Goal: Task Accomplishment & Management: Use online tool/utility

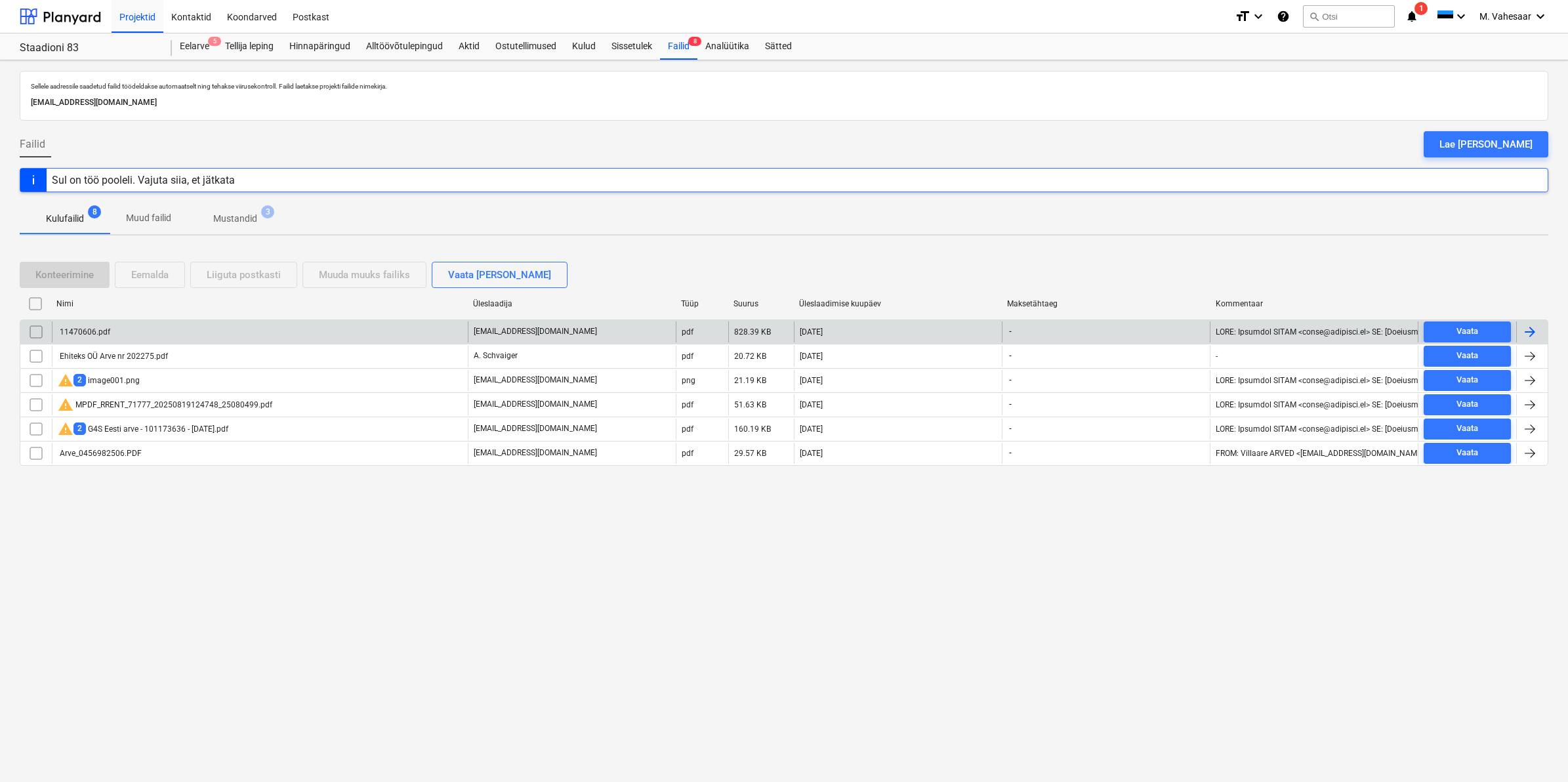
click at [90, 326] on div "11470606.pdf" at bounding box center [259, 332] width 416 height 21
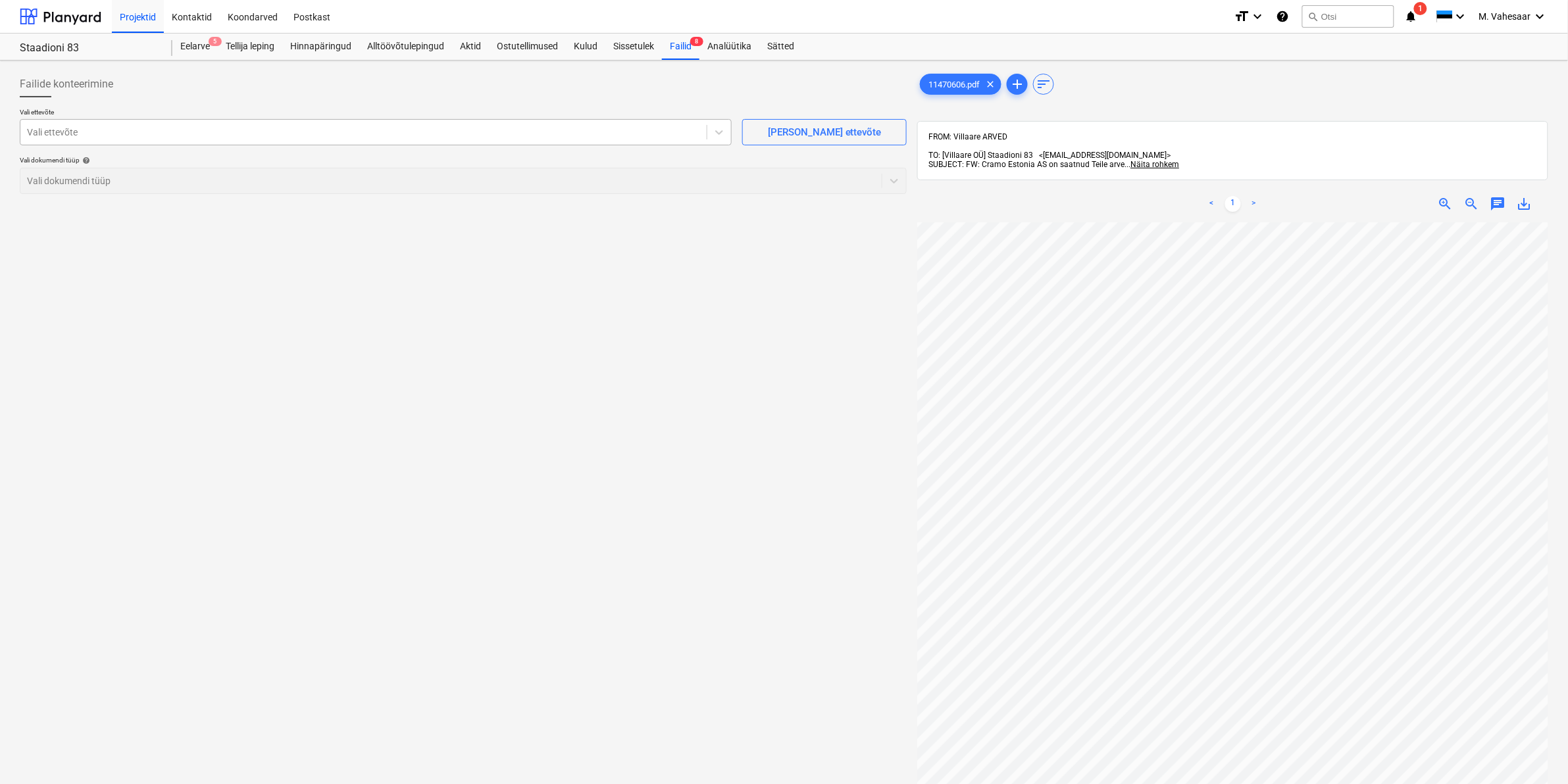
click at [251, 127] on div at bounding box center [363, 132] width 673 height 13
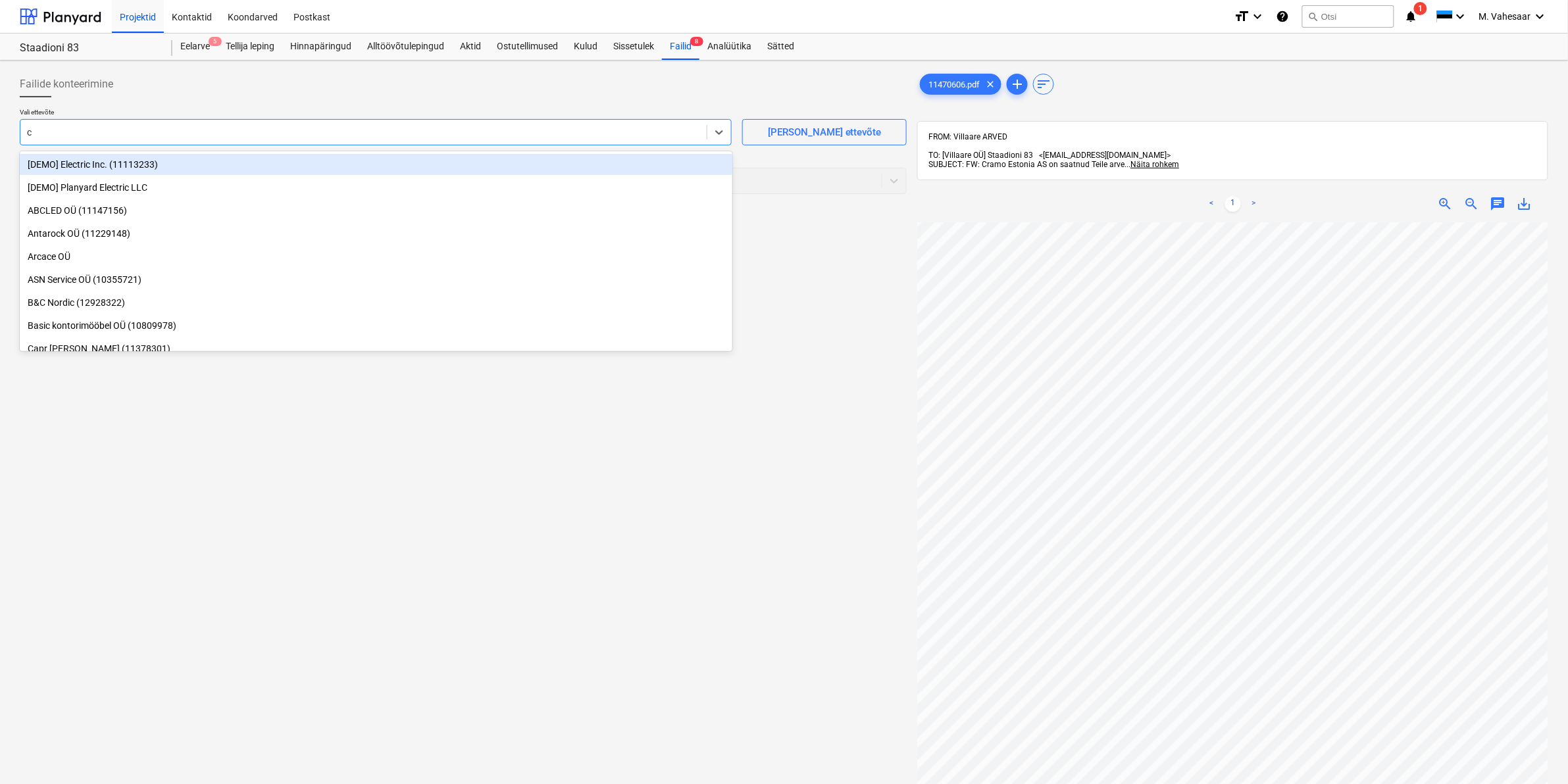
type input "cr"
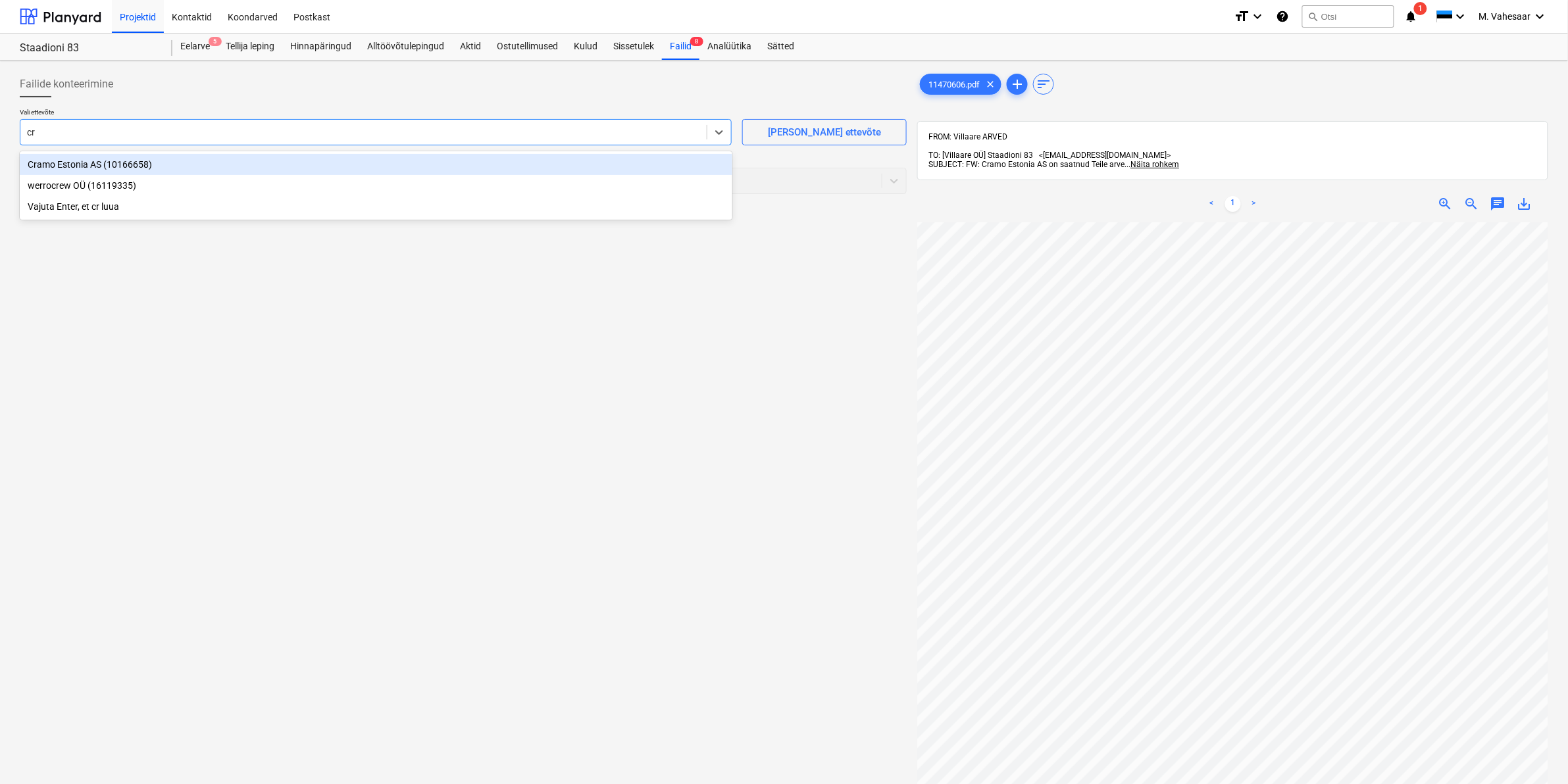
click at [102, 156] on div "Cramo Estonia AS (10166658)" at bounding box center [376, 164] width 712 height 21
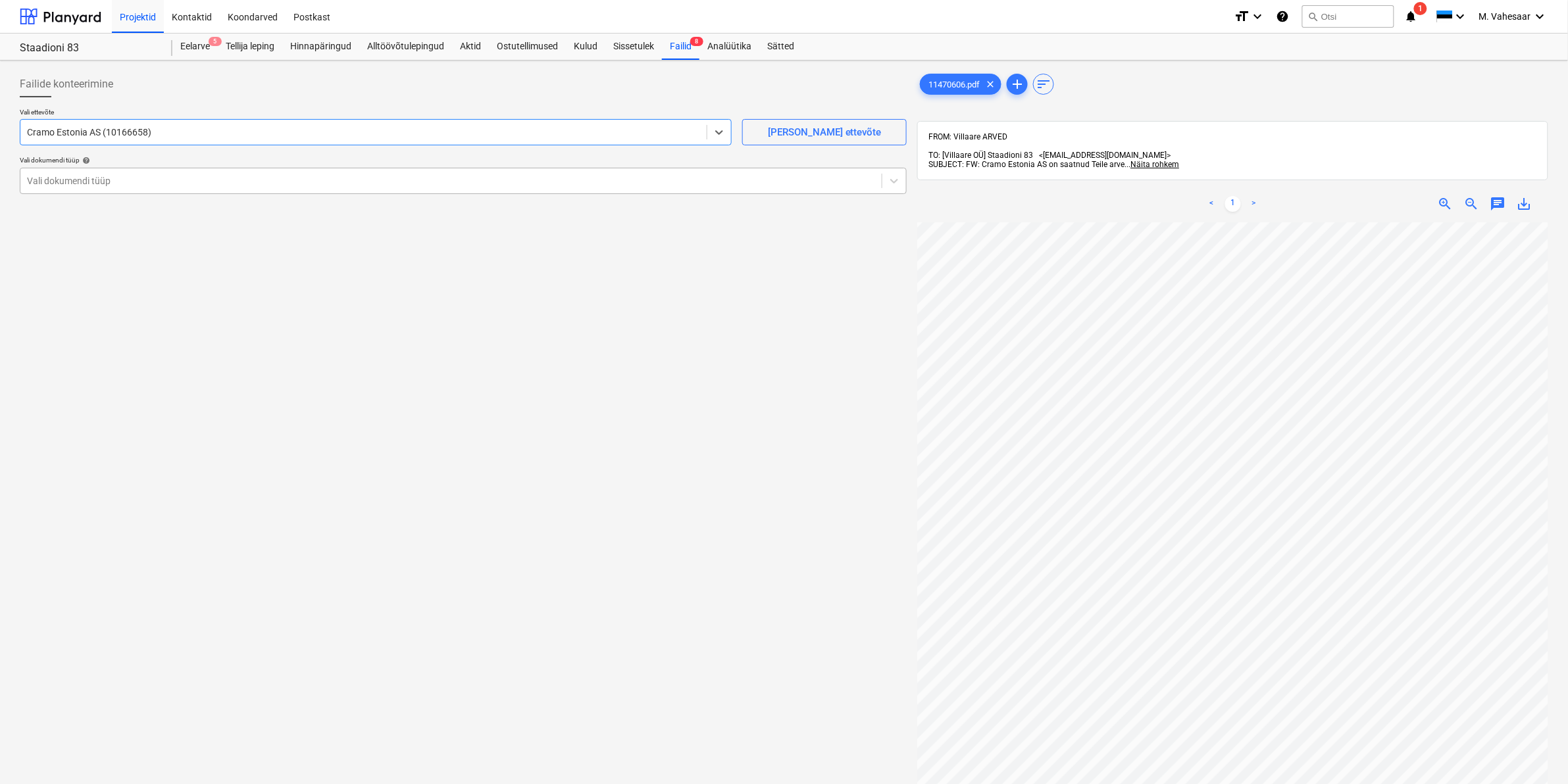
click at [82, 174] on div at bounding box center [451, 181] width 848 height 13
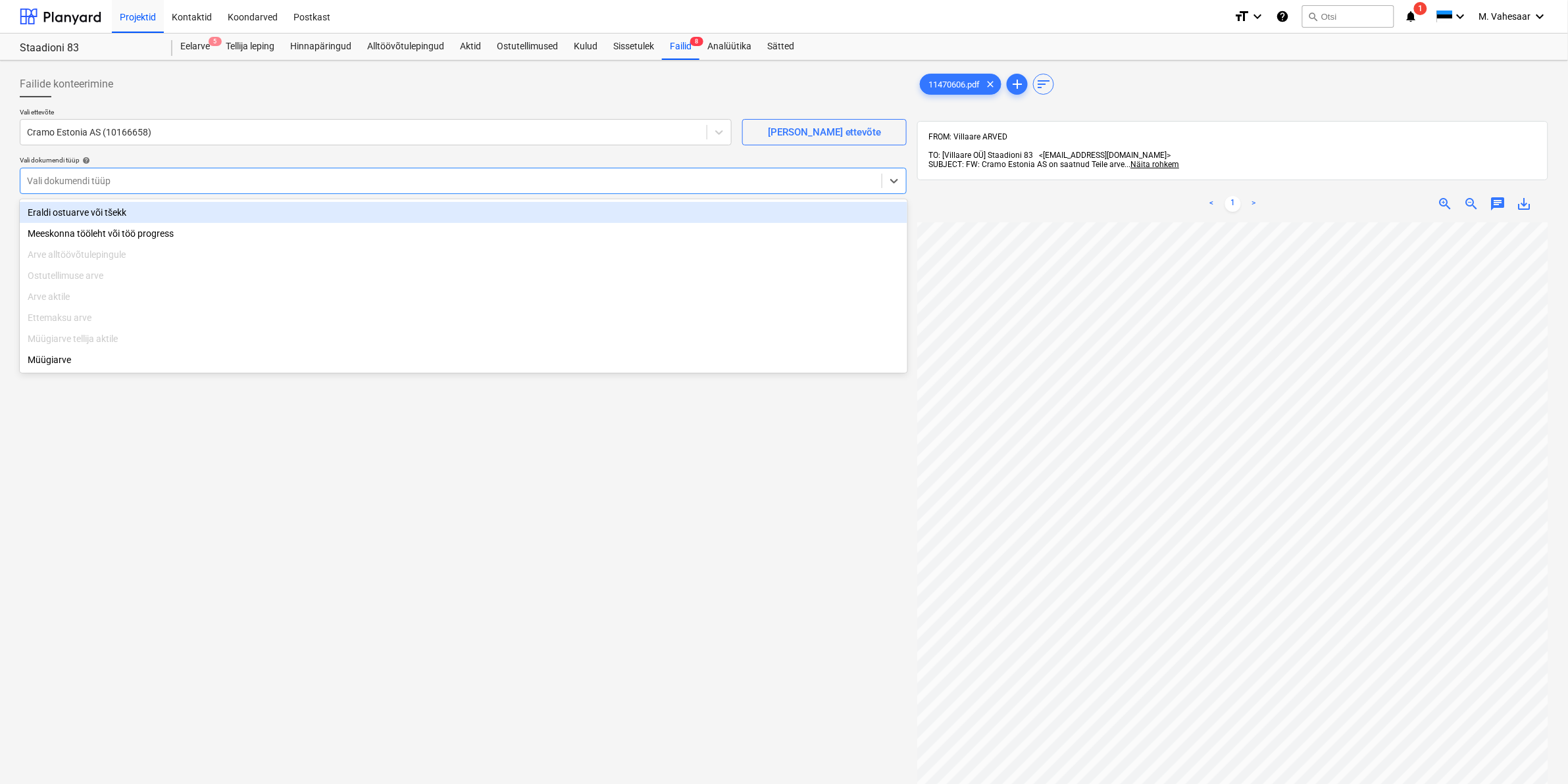
click at [63, 209] on div "Eraldi ostuarve või tšekk" at bounding box center [463, 212] width 888 height 21
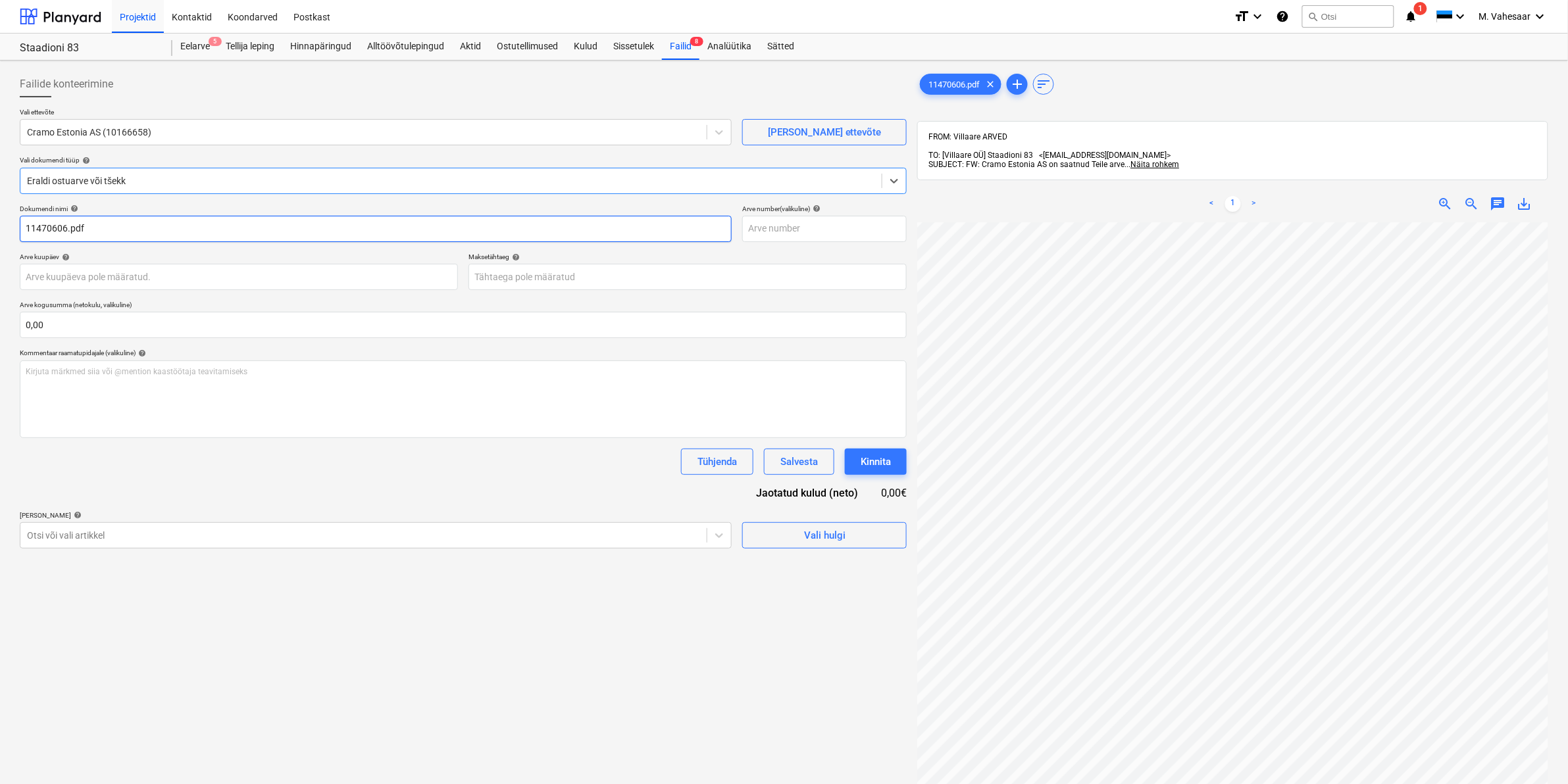
click at [25, 227] on input "11470606.pdf" at bounding box center [375, 229] width 712 height 26
type input "[PERSON_NAME] arve 11470606.pdf"
click at [120, 530] on div at bounding box center [363, 535] width 673 height 13
click at [166, 538] on div at bounding box center [363, 535] width 673 height 13
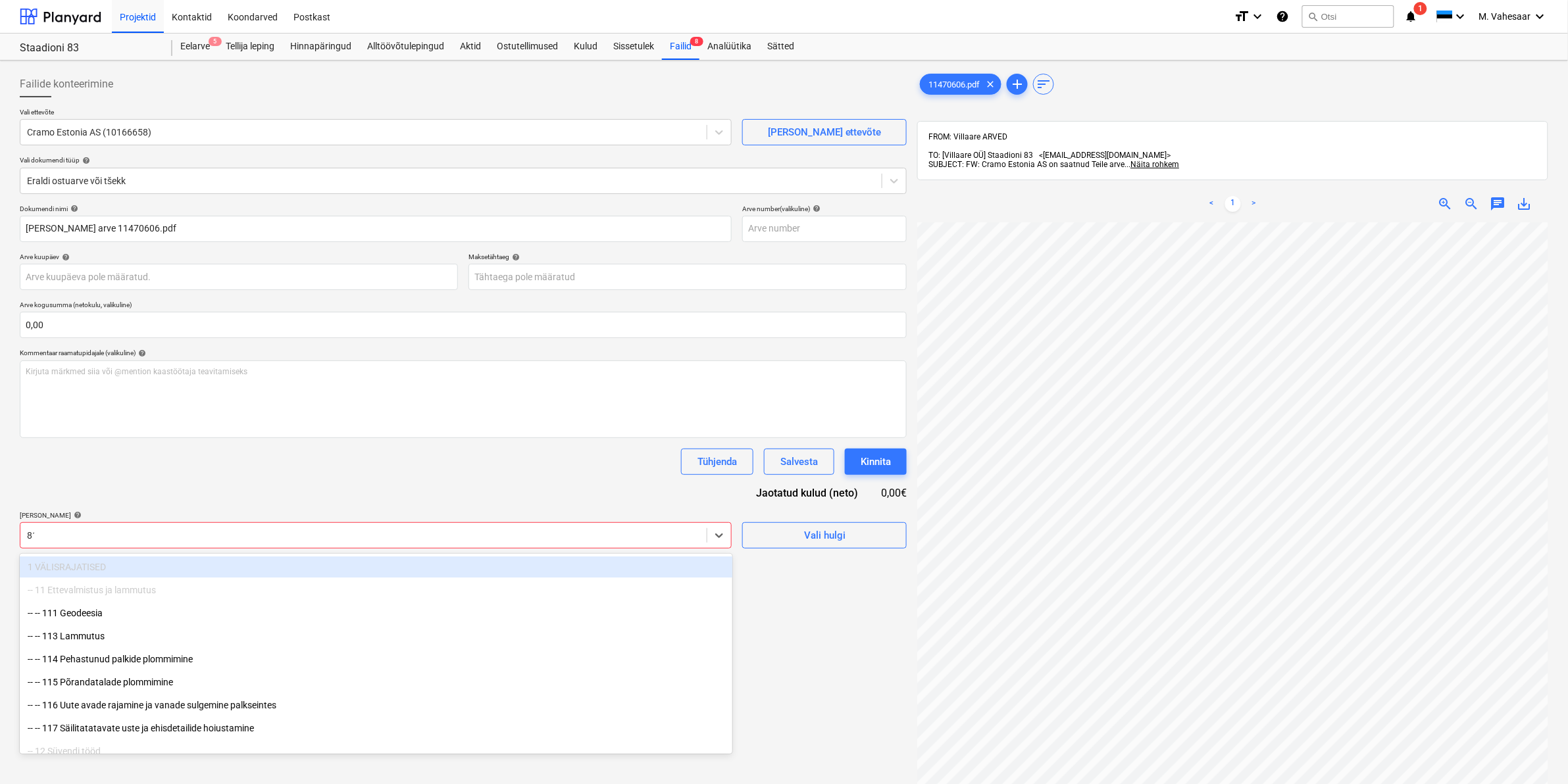
type input "811"
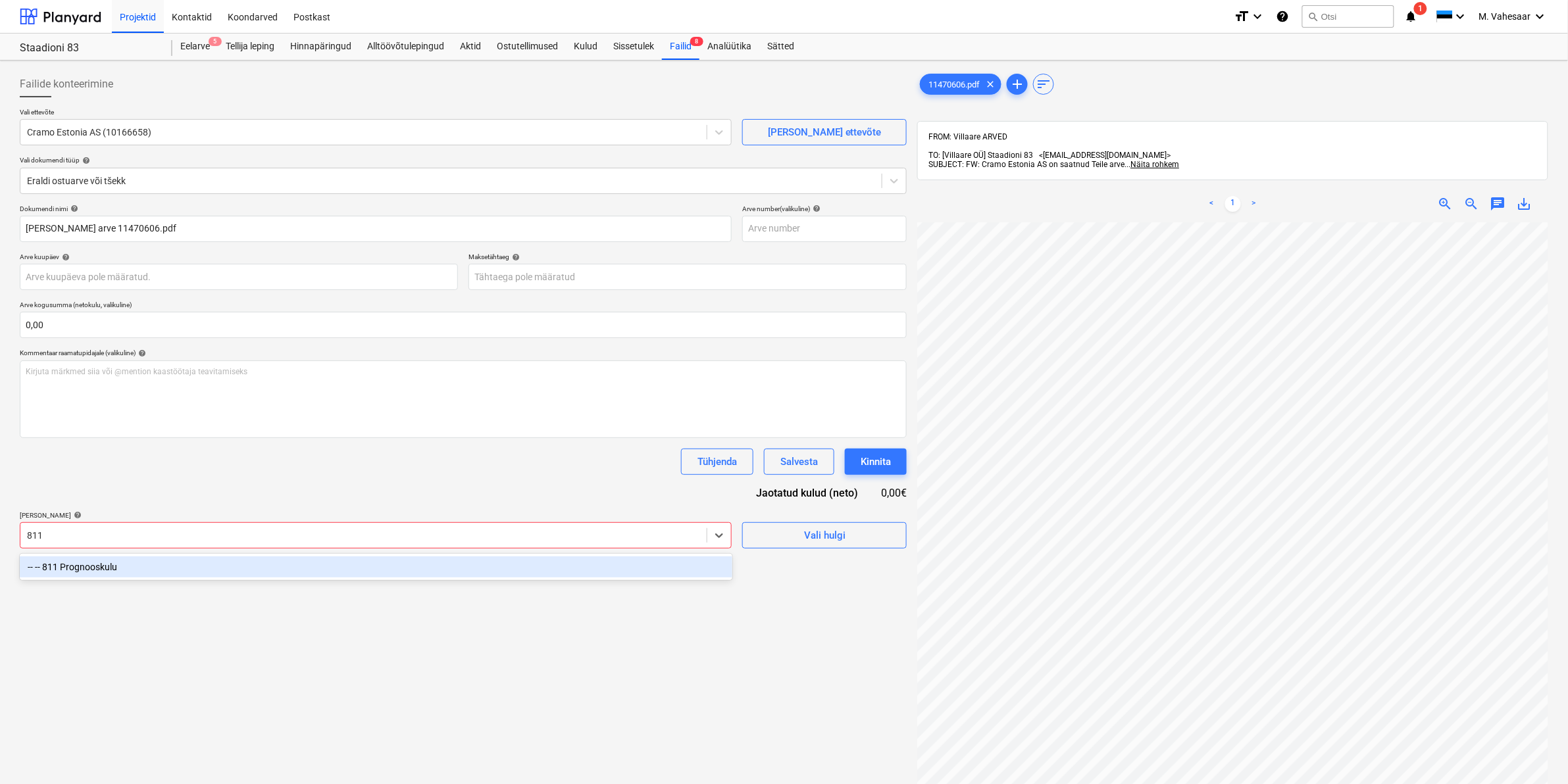
click at [114, 562] on div "-- -- 811 Prognooskulu" at bounding box center [376, 566] width 712 height 21
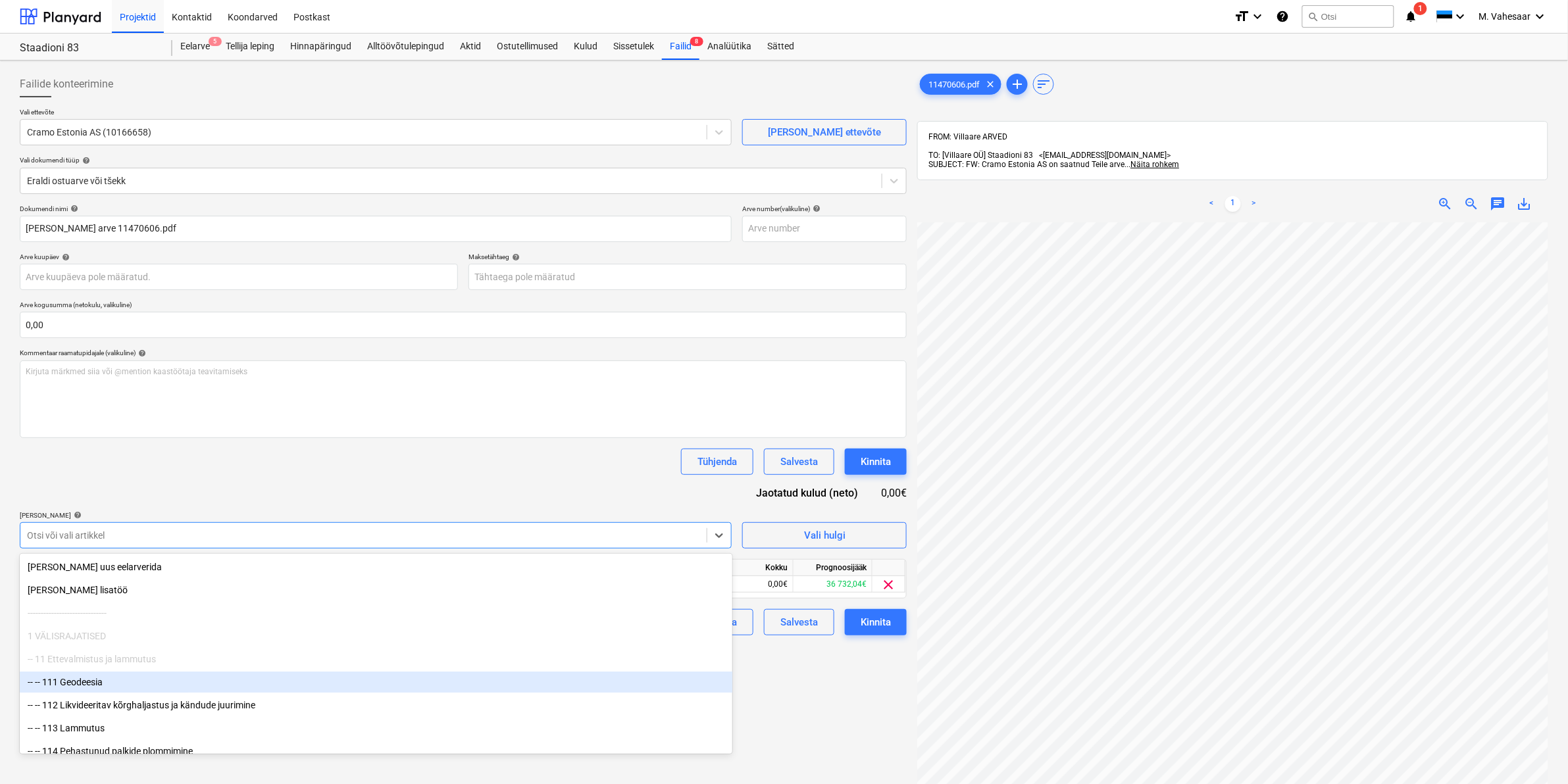
click at [789, 689] on div "Failide konteerimine Vali ettevõte Cramo Estonia AS (10166658) [PERSON_NAME] uu…" at bounding box center [463, 520] width 897 height 909
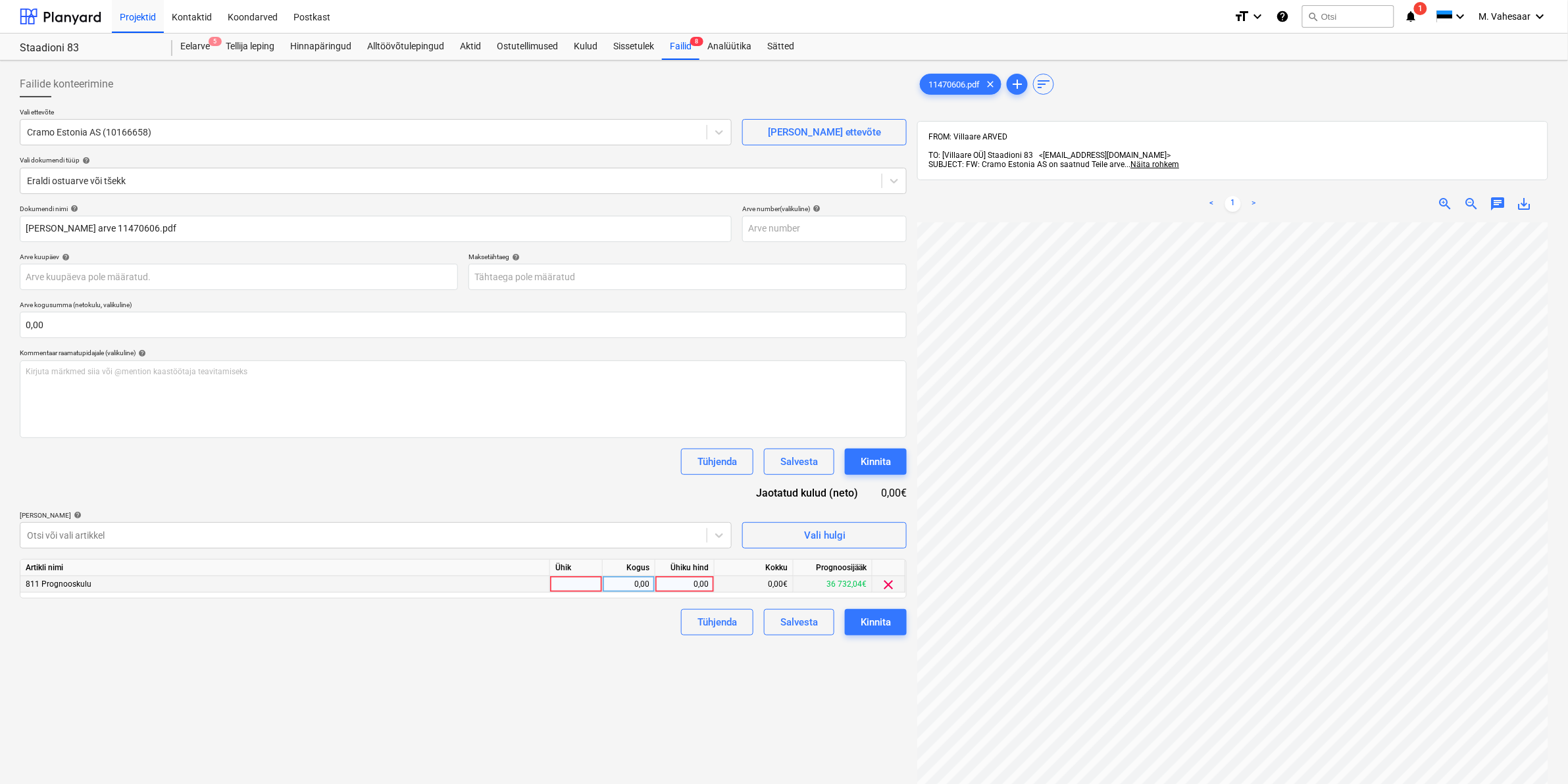
click at [683, 587] on div "0,00" at bounding box center [684, 584] width 48 height 17
type input "429,30"
click at [612, 646] on div "Failide konteerimine Vali ettevõte Cramo Estonia AS (10166658) [PERSON_NAME] uu…" at bounding box center [463, 520] width 897 height 909
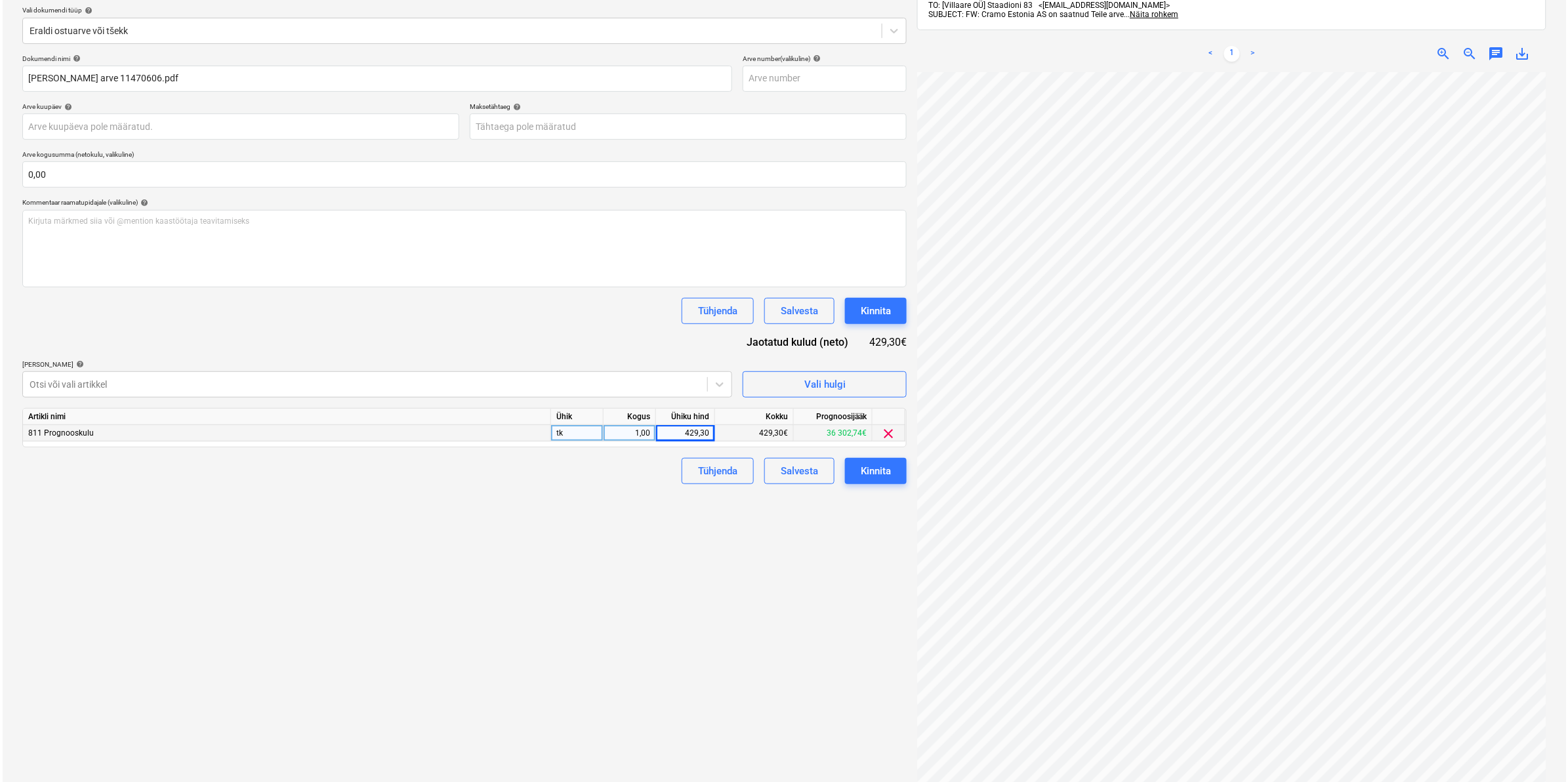
scroll to position [164, 0]
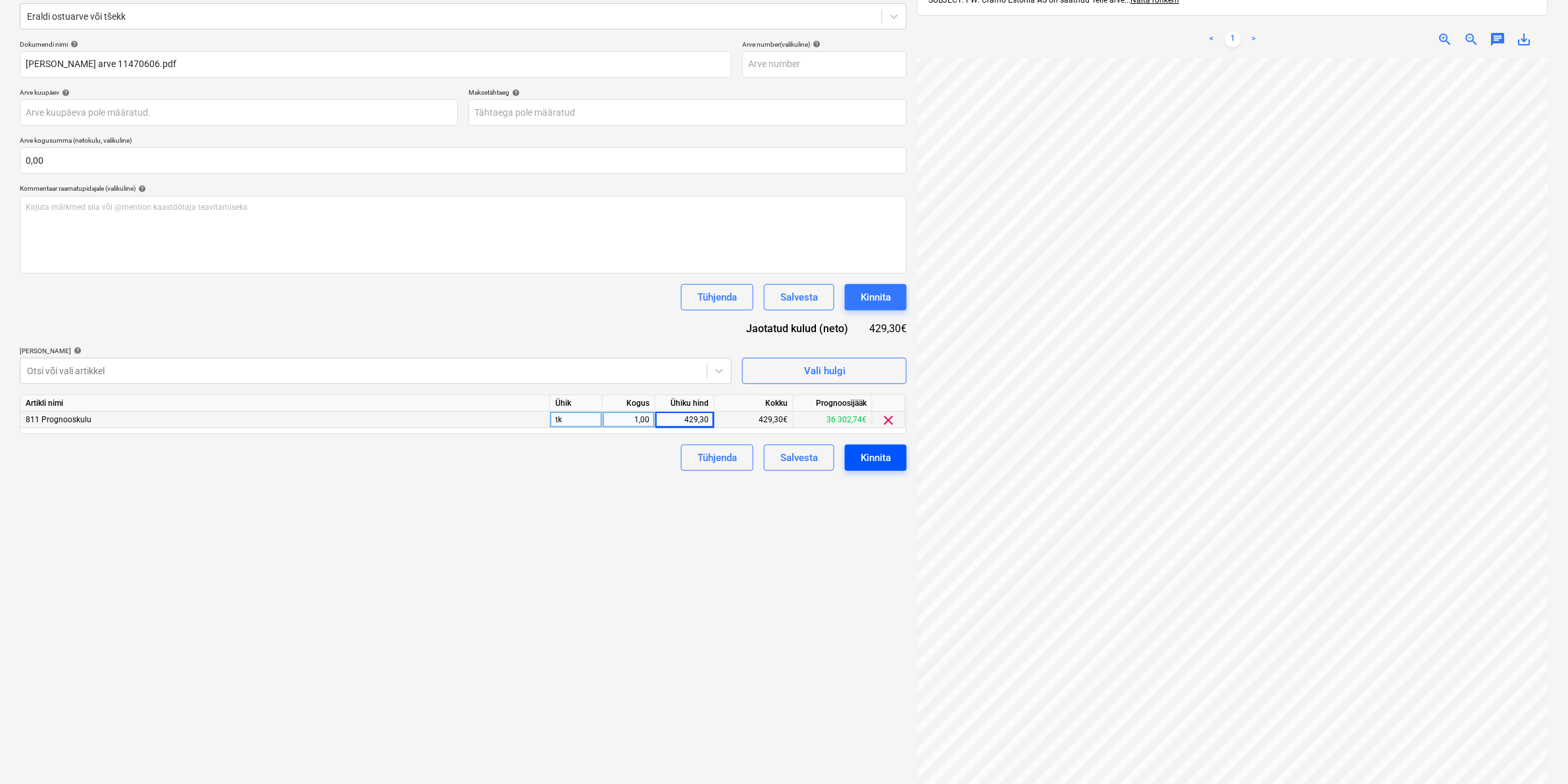
click at [863, 461] on div "Kinnita" at bounding box center [876, 457] width 30 height 17
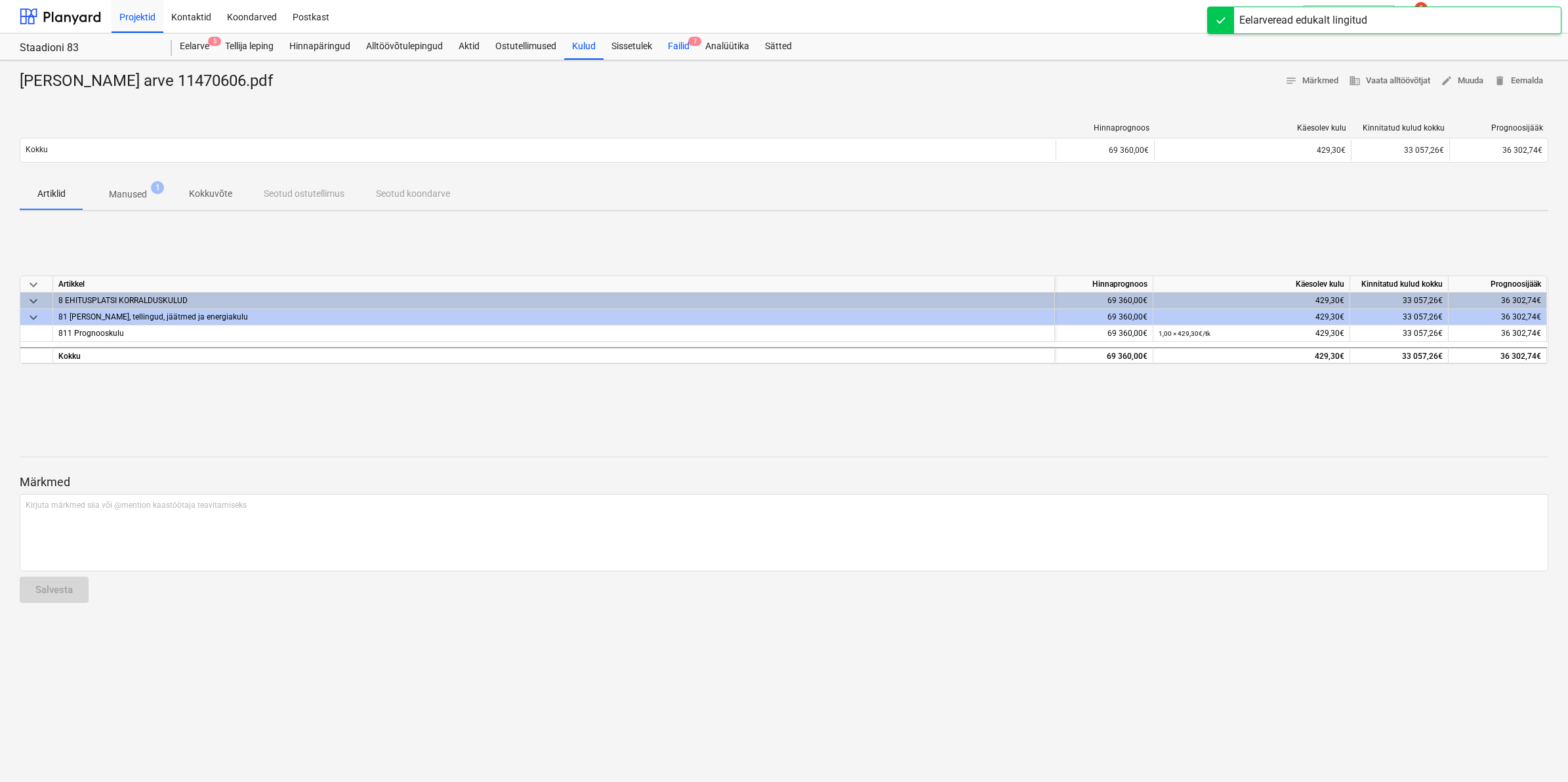
click at [683, 43] on div "Failid 7" at bounding box center [679, 46] width 38 height 26
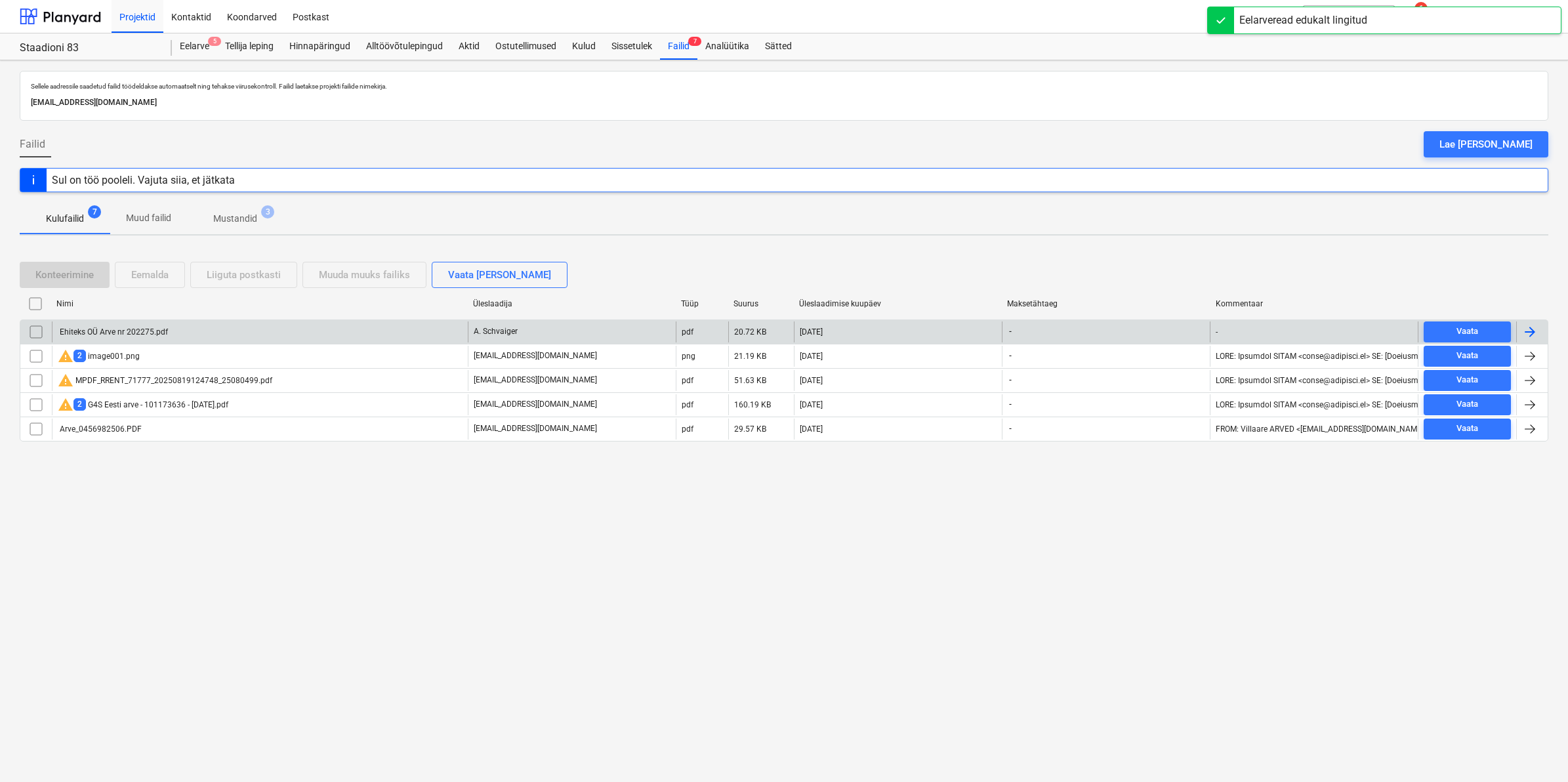
click at [116, 329] on div "Ehiteks OÜ Arve nr 202275.pdf" at bounding box center [113, 332] width 110 height 10
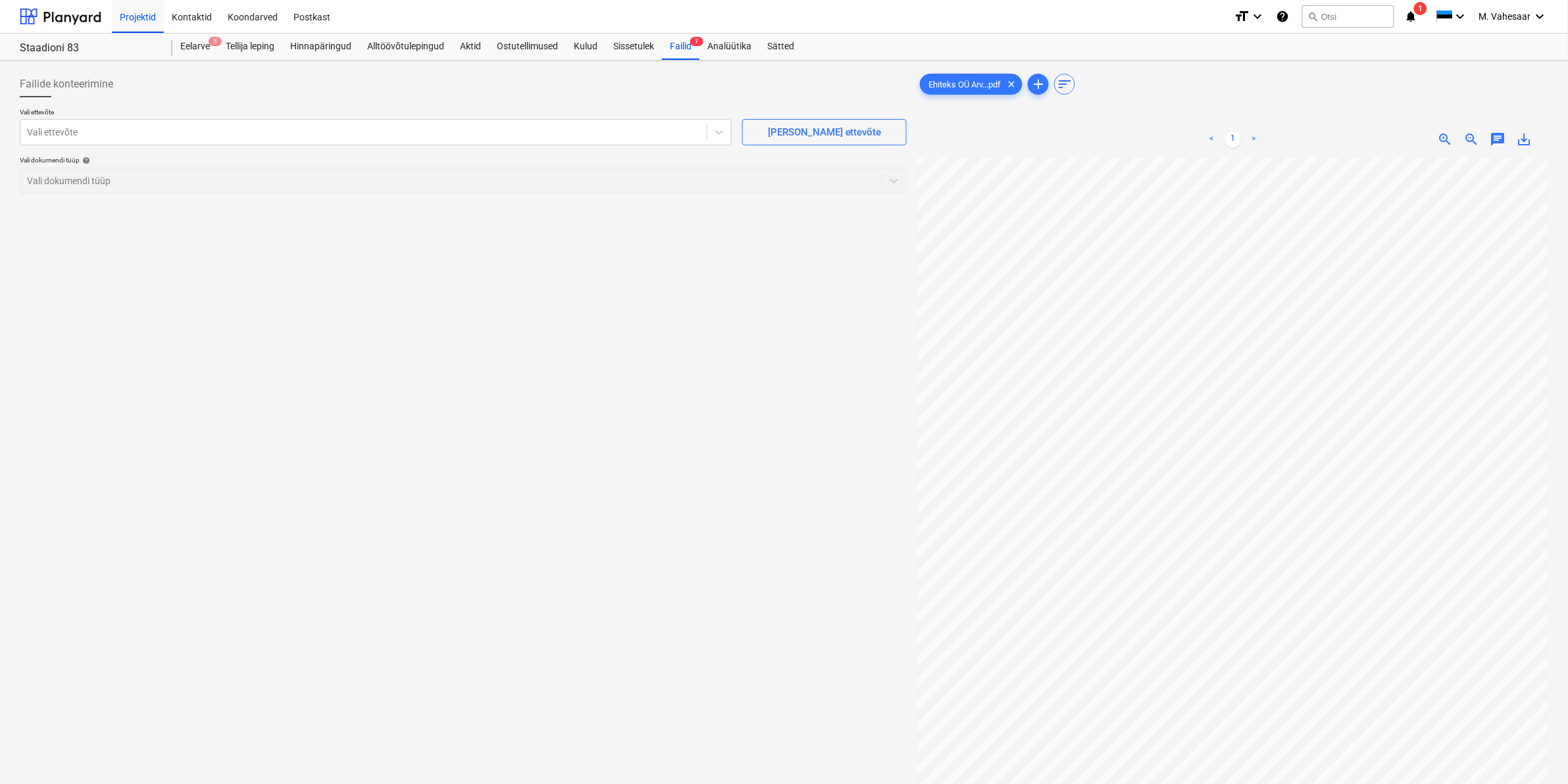
scroll to position [0, 150]
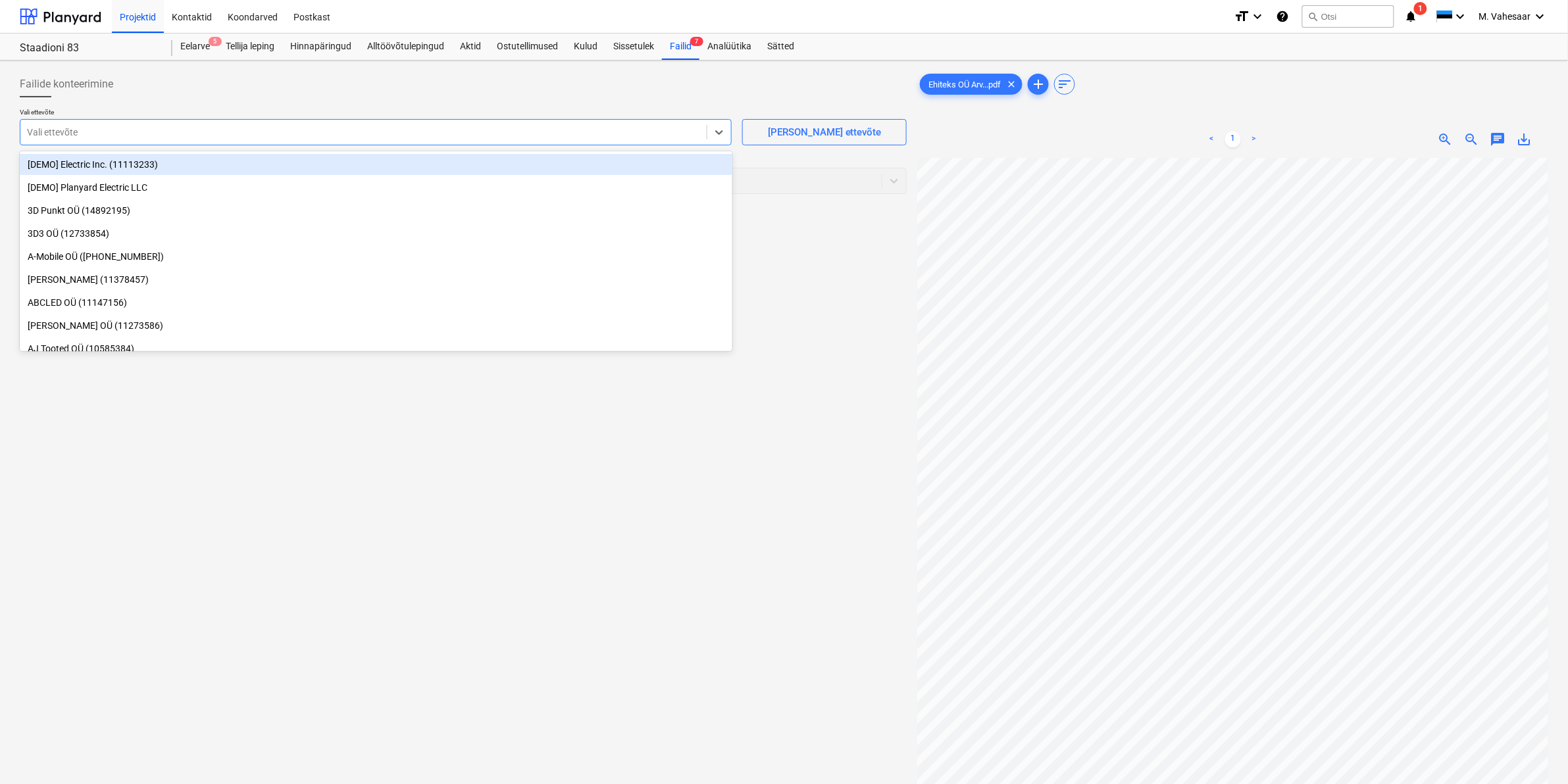
click at [298, 130] on div at bounding box center [363, 132] width 673 height 13
type input "ehite"
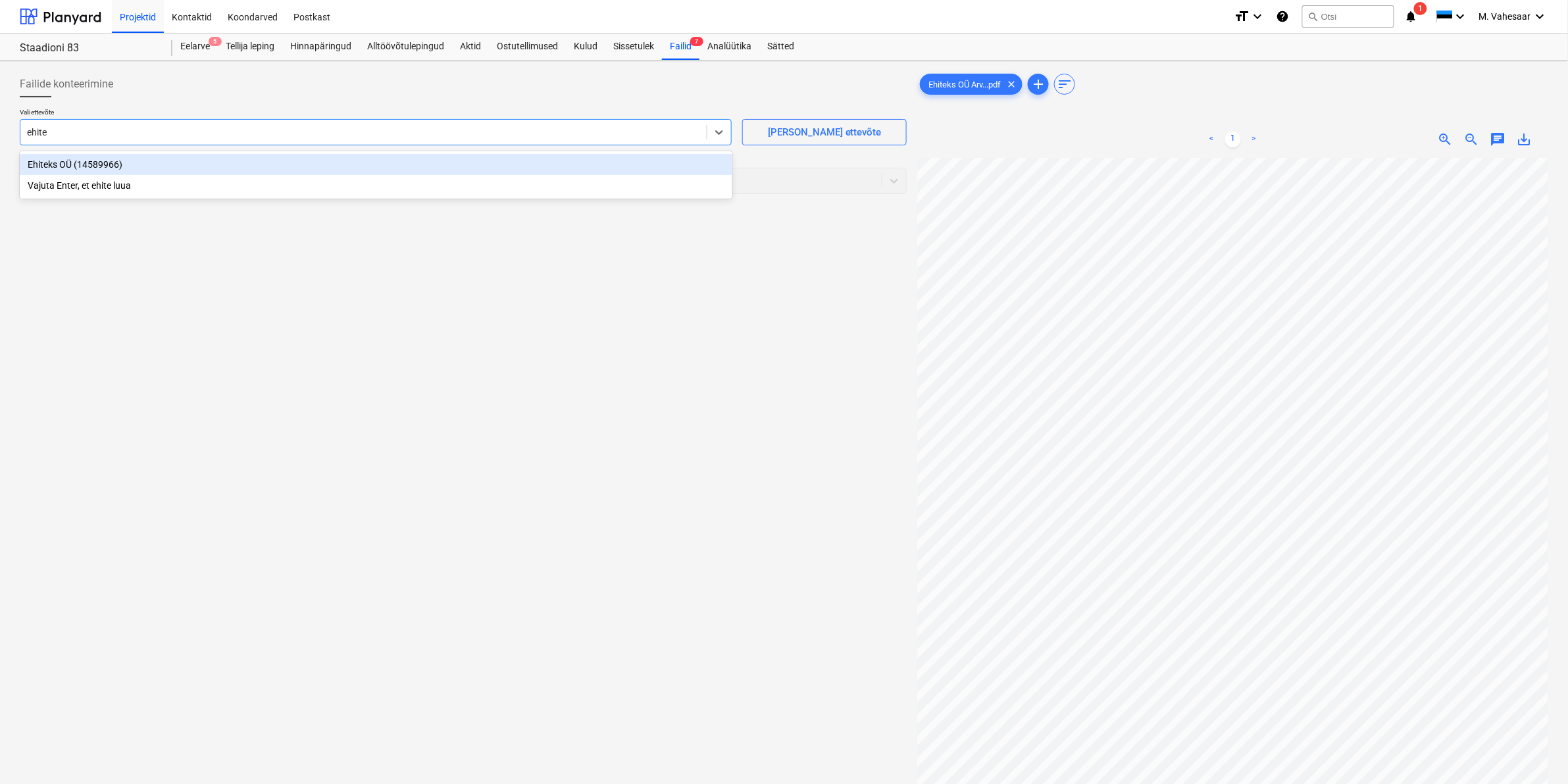
click at [102, 166] on div "Ehiteks OÜ (14589966)" at bounding box center [376, 164] width 712 height 21
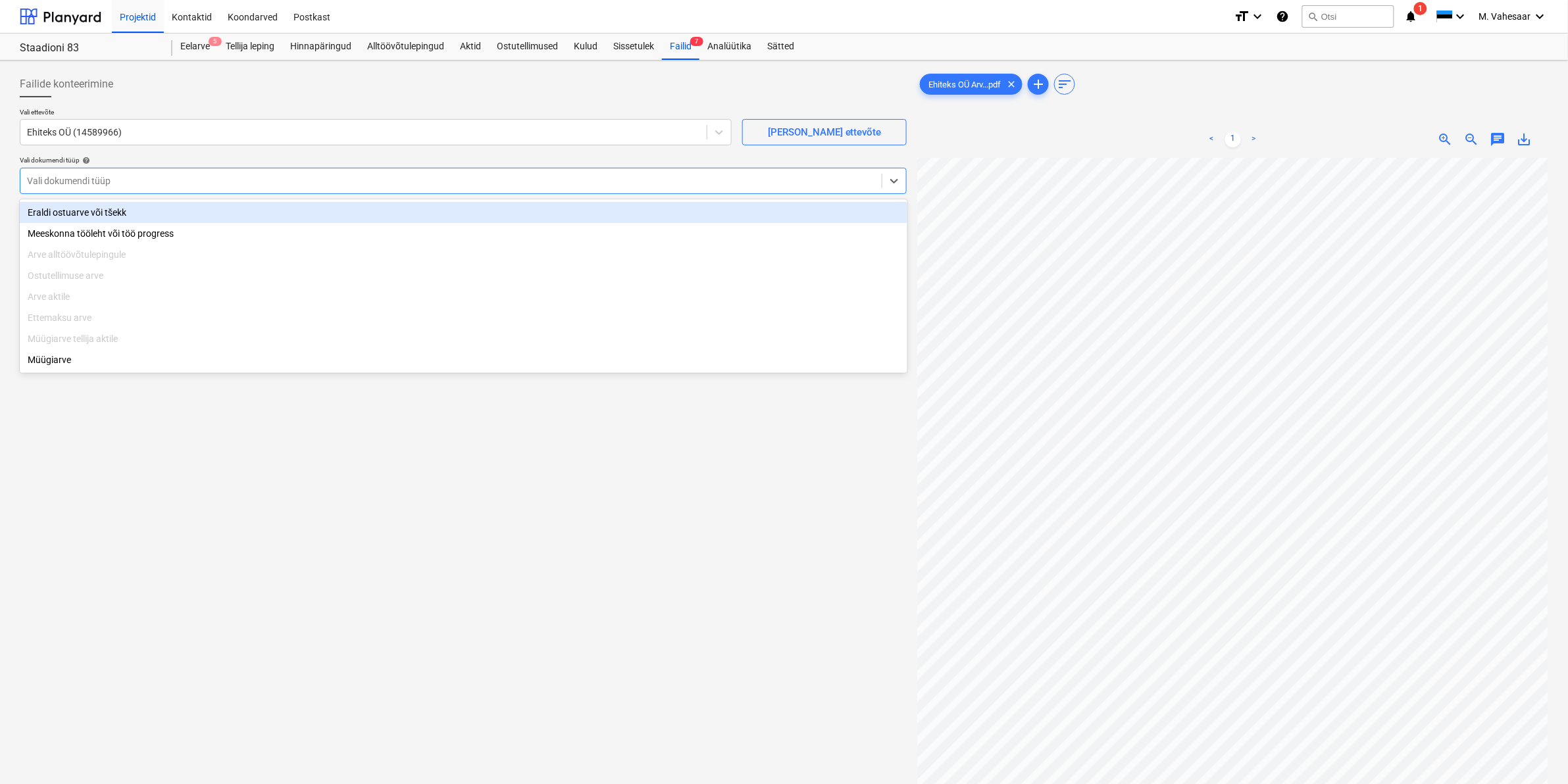
click at [140, 175] on div at bounding box center [451, 181] width 848 height 13
click at [66, 217] on div "Eraldi ostuarve või tšekk" at bounding box center [463, 212] width 888 height 21
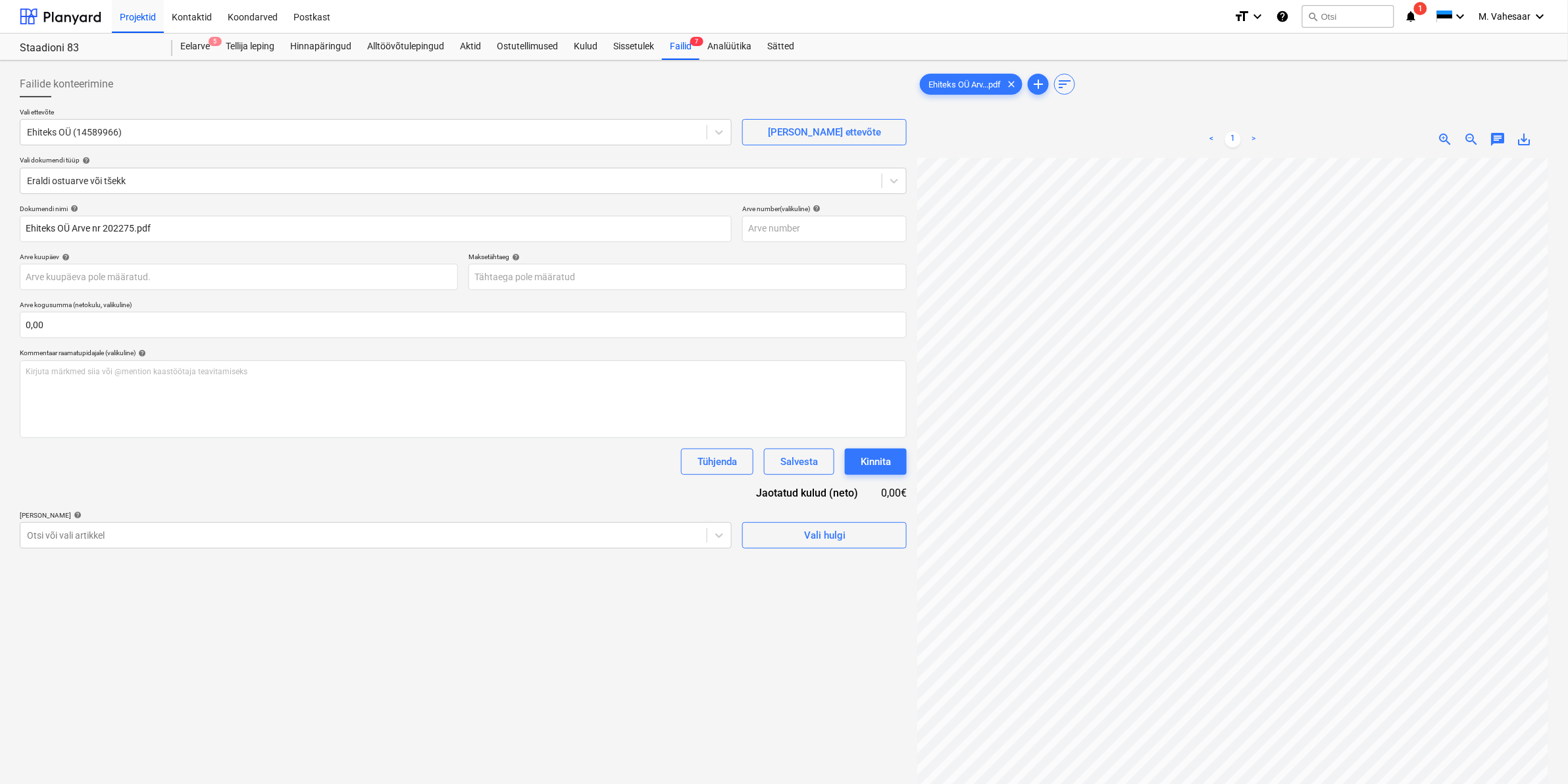
scroll to position [74, 158]
click at [123, 522] on div "Otsi või vali artikkel" at bounding box center [375, 535] width 712 height 26
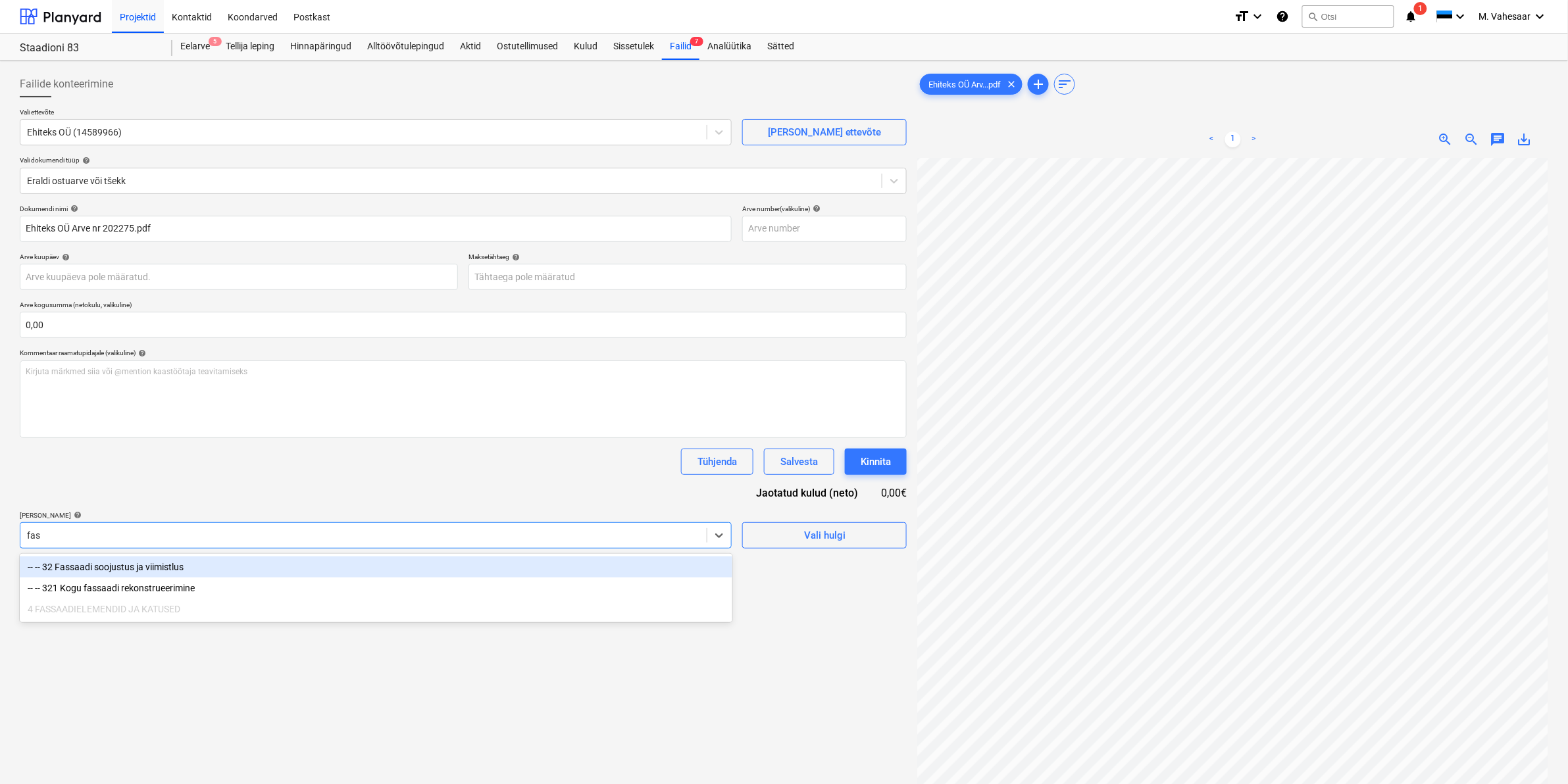
type input "fass"
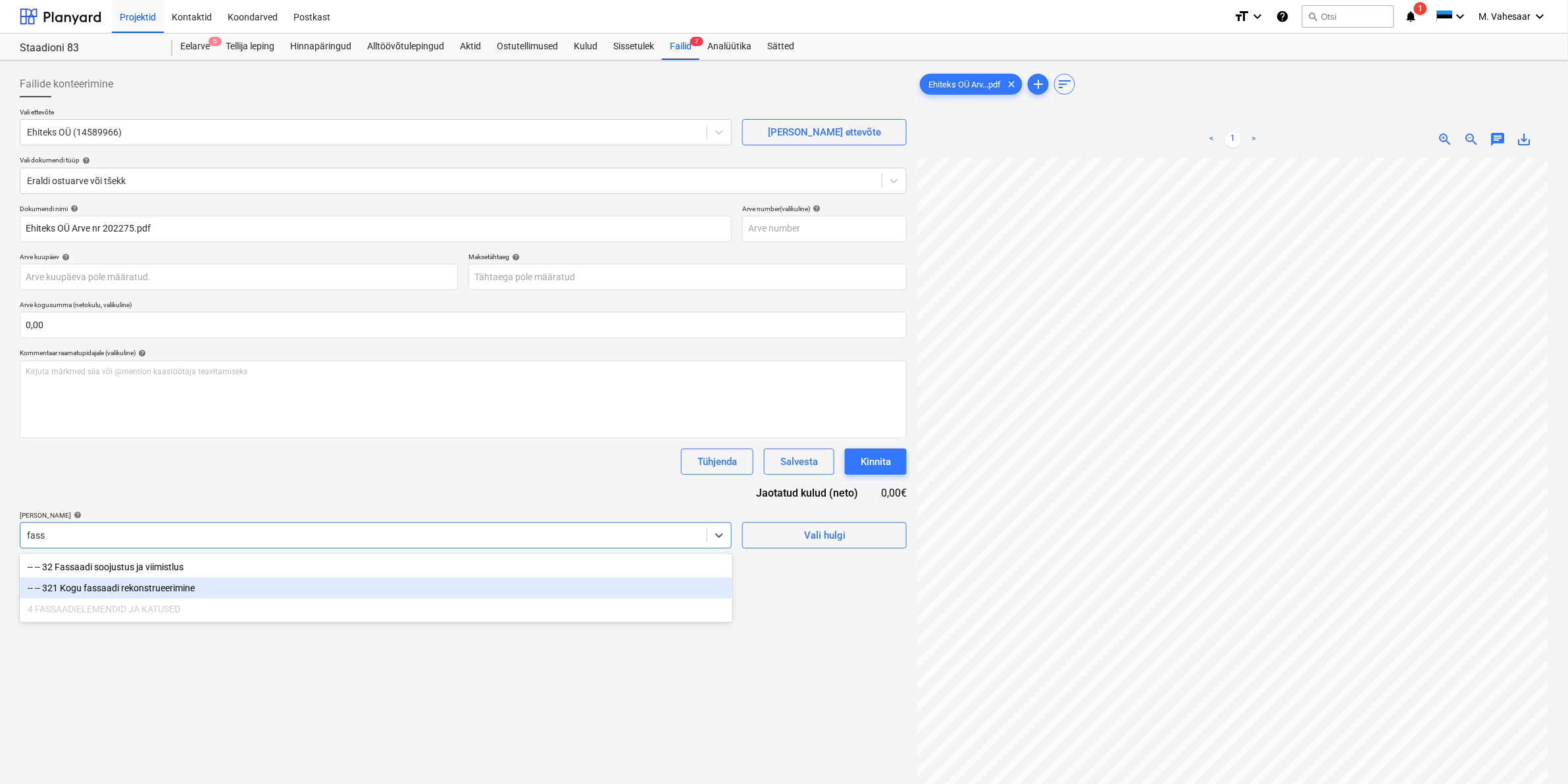
click at [160, 590] on div "-- -- 321 Kogu fassaadi rekonstrueerimine" at bounding box center [376, 588] width 712 height 21
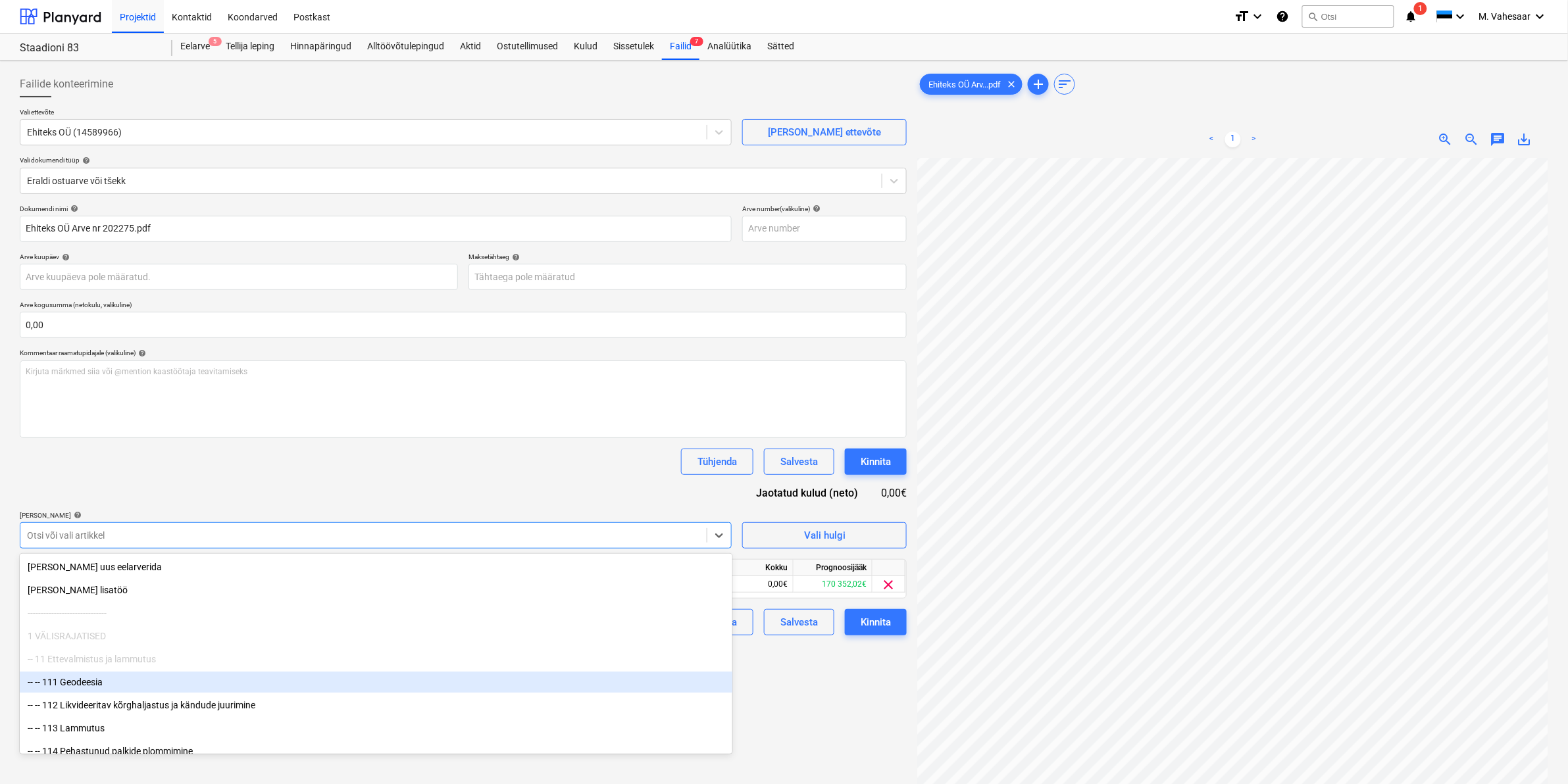
click at [840, 709] on div "Failide konteerimine Vali ettevõte Ehiteks OÜ (14589966) [PERSON_NAME] uus ette…" at bounding box center [463, 487] width 897 height 844
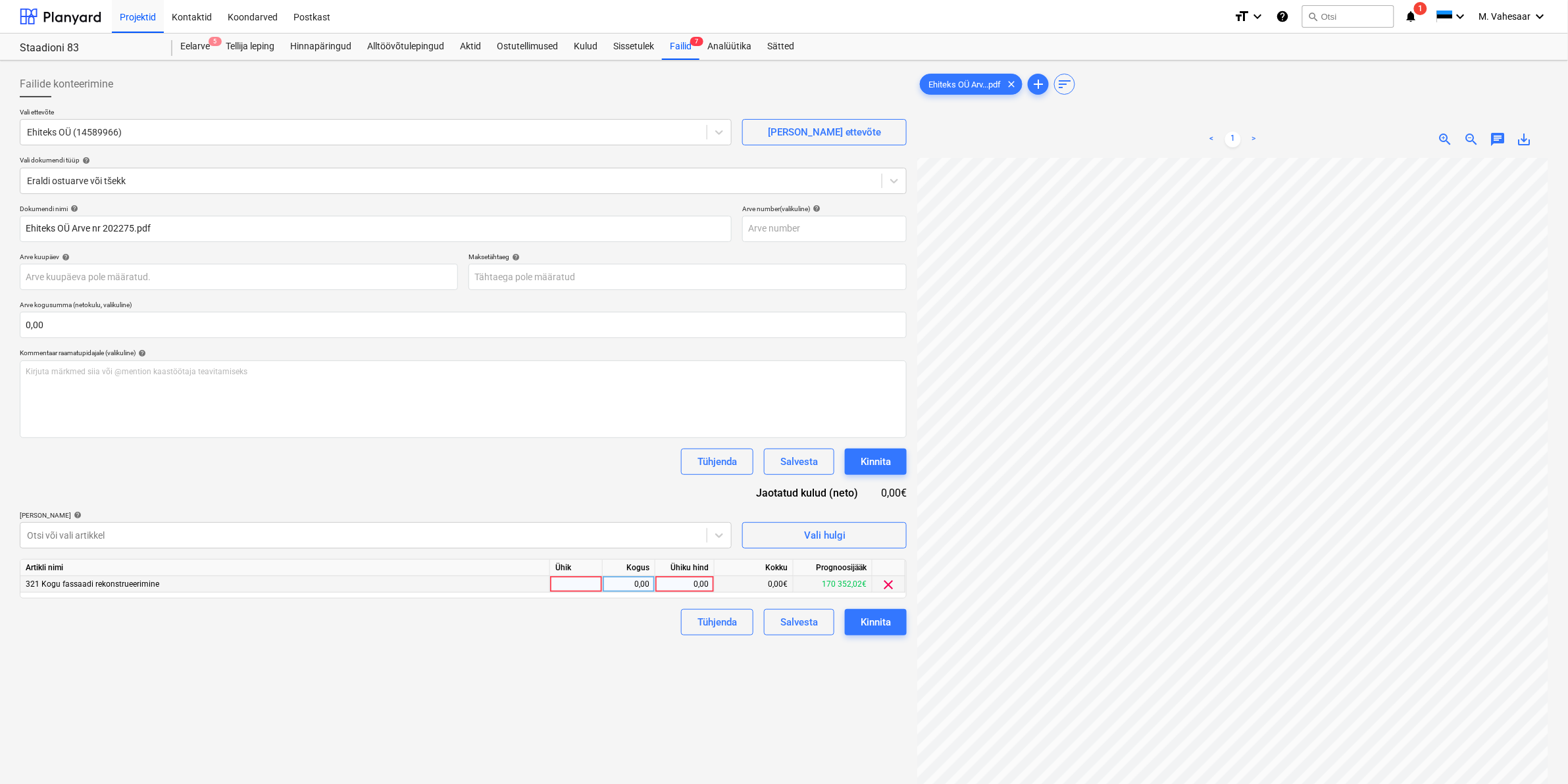
click at [676, 584] on div "0,00" at bounding box center [684, 584] width 48 height 17
type input "30000"
click at [652, 634] on div "Tühjenda Salvesta Kinnita" at bounding box center [463, 622] width 887 height 26
click at [863, 622] on div "Kinnita" at bounding box center [876, 622] width 30 height 17
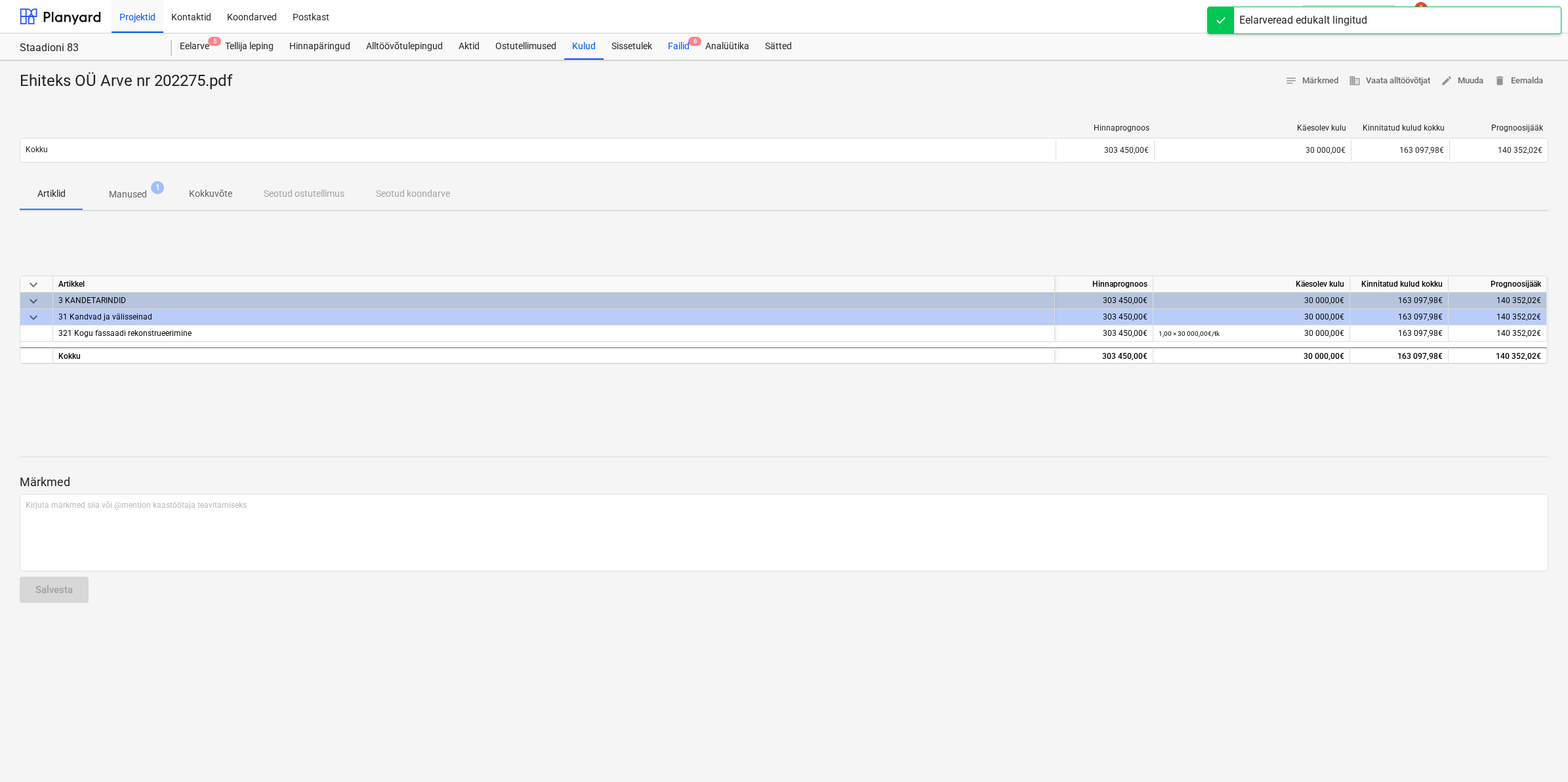
click at [677, 47] on div "Failid 6" at bounding box center [679, 46] width 38 height 26
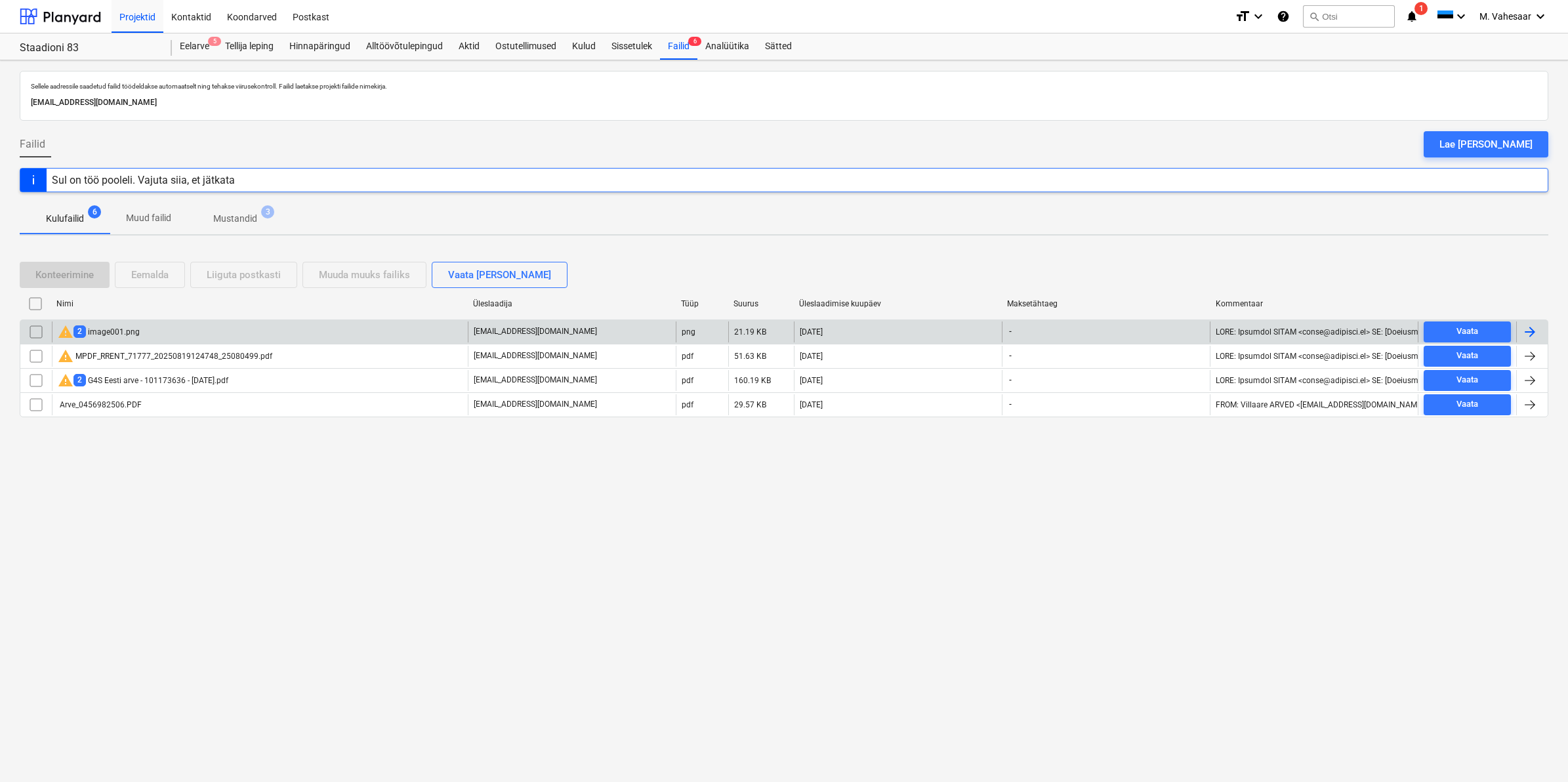
click at [105, 333] on div "warning 2 image001.png" at bounding box center [98, 332] width 82 height 16
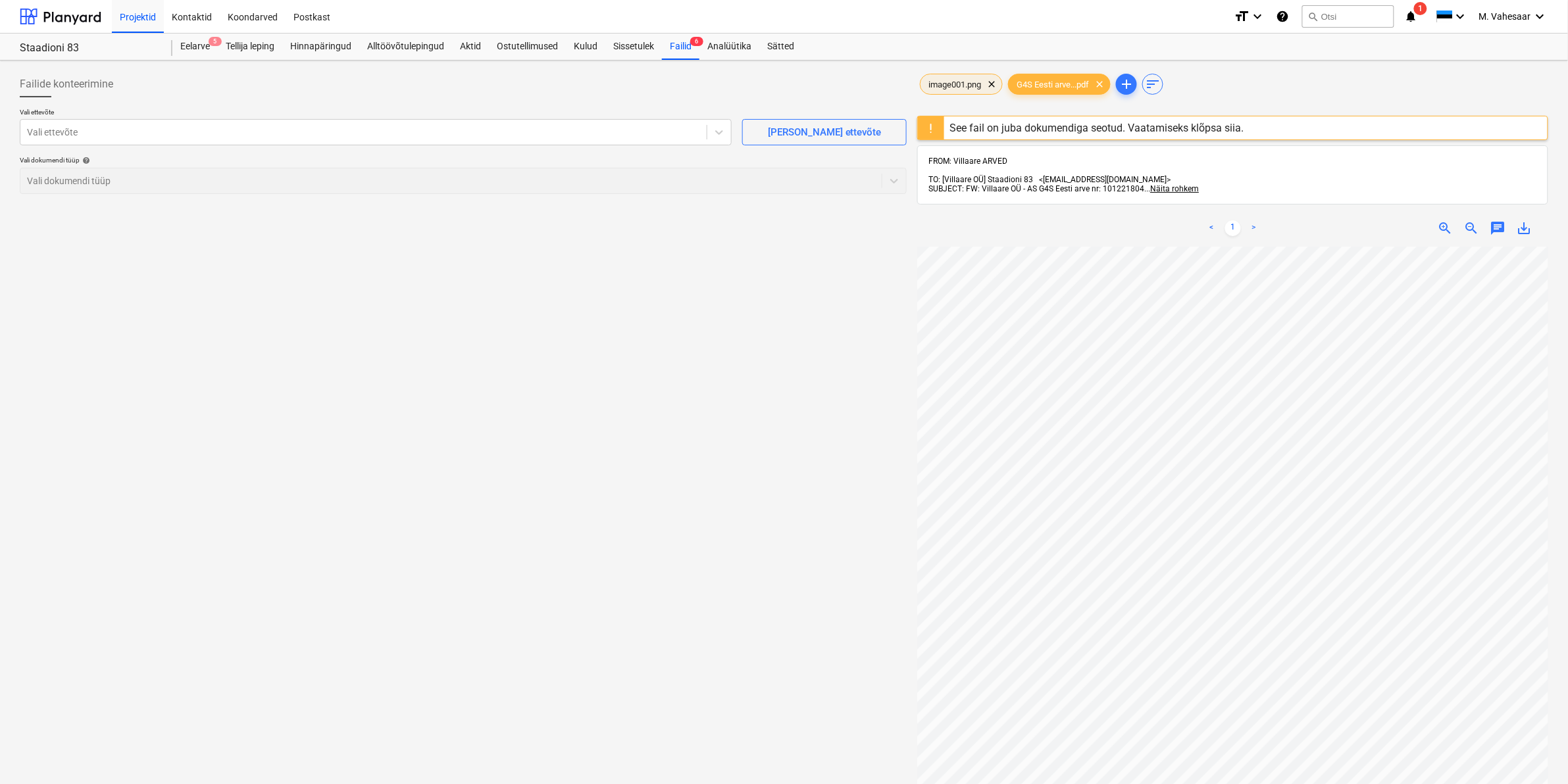
click at [955, 82] on span "image001.png" at bounding box center [954, 84] width 68 height 10
click at [990, 89] on span "clear" at bounding box center [992, 84] width 16 height 16
click at [430, 130] on div at bounding box center [363, 132] width 673 height 13
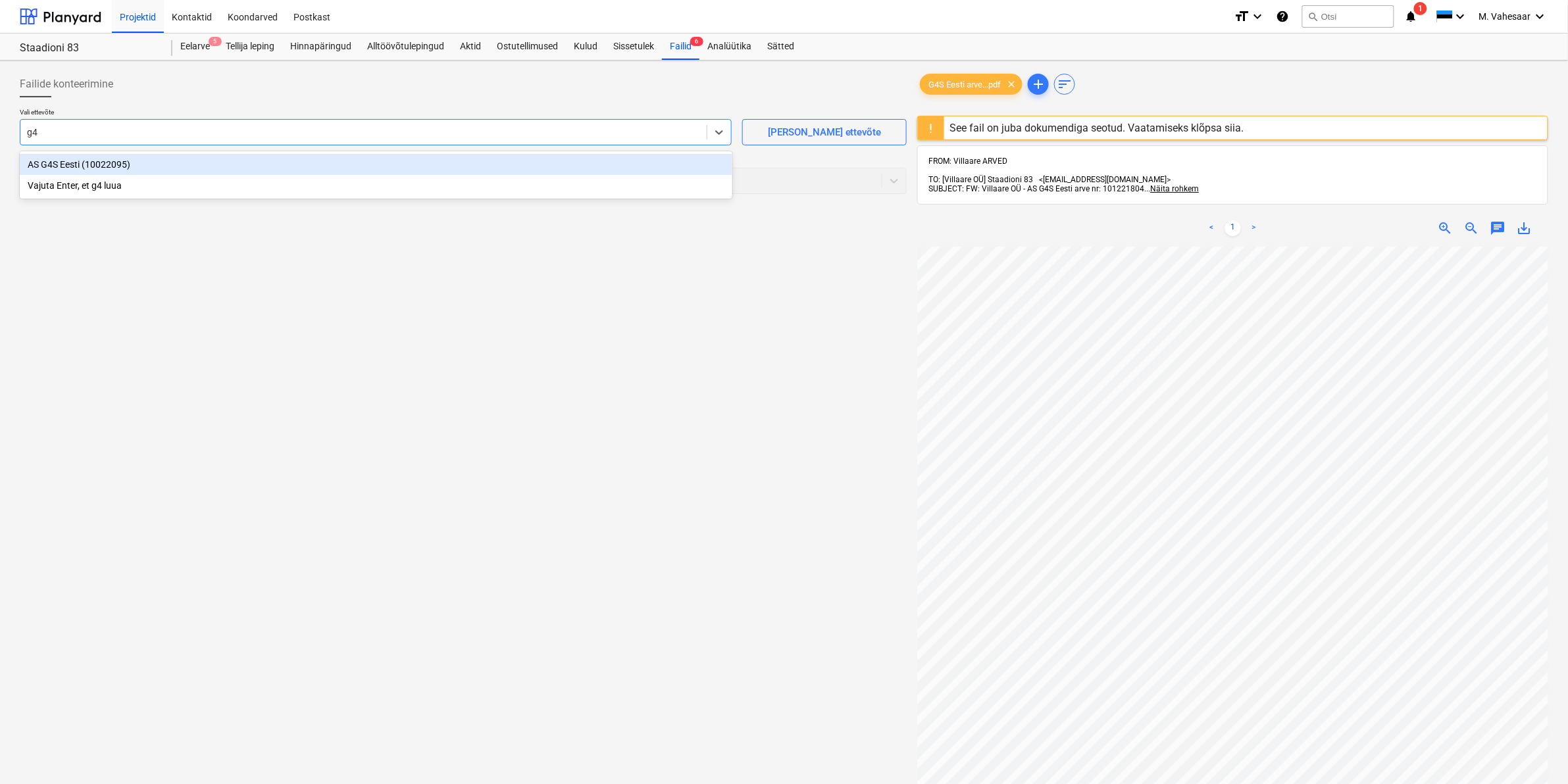
type input "g4s"
click at [130, 168] on div "AS G4S Eesti (10022095)" at bounding box center [376, 164] width 712 height 21
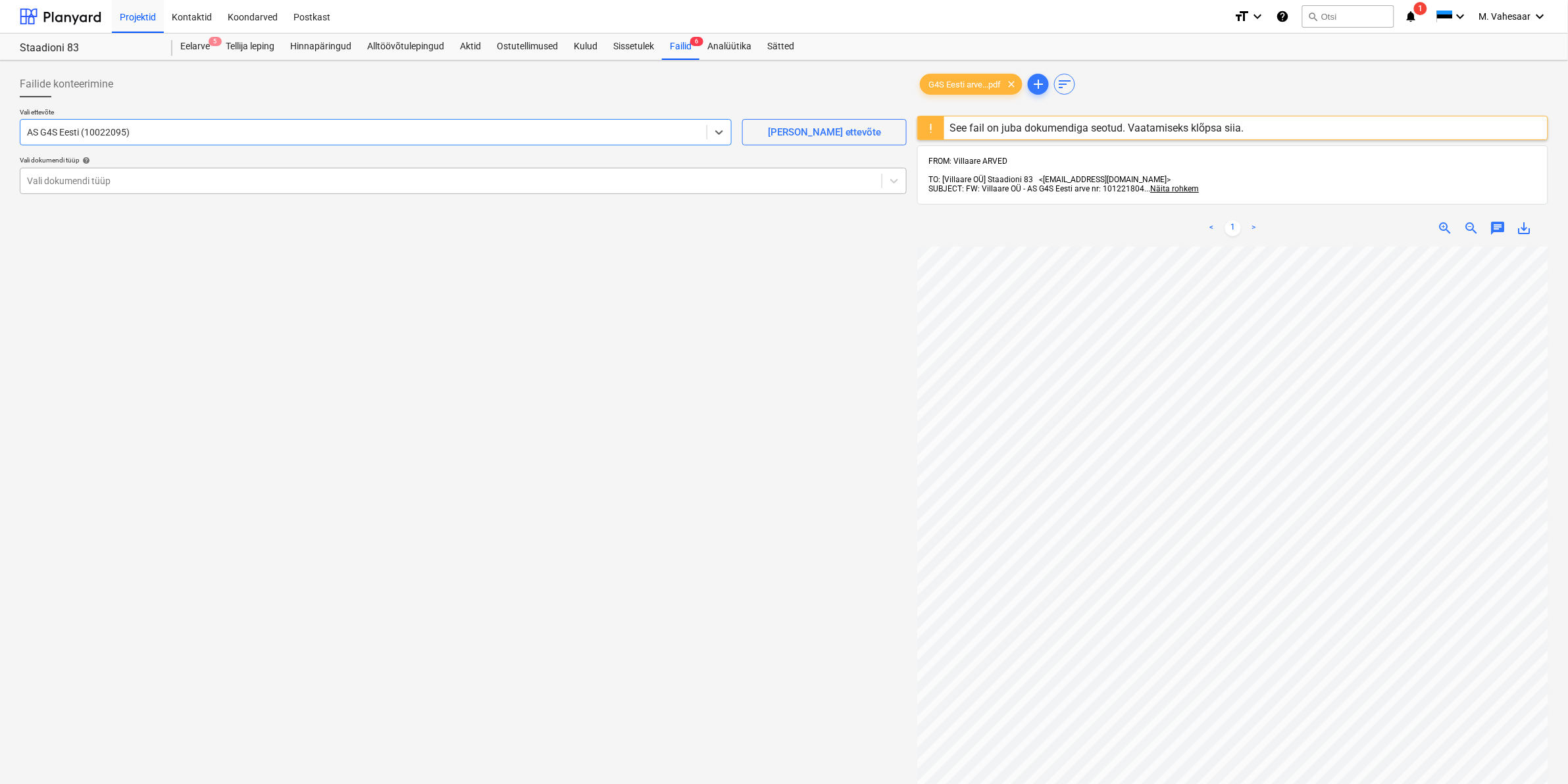
click at [98, 176] on div at bounding box center [451, 181] width 848 height 13
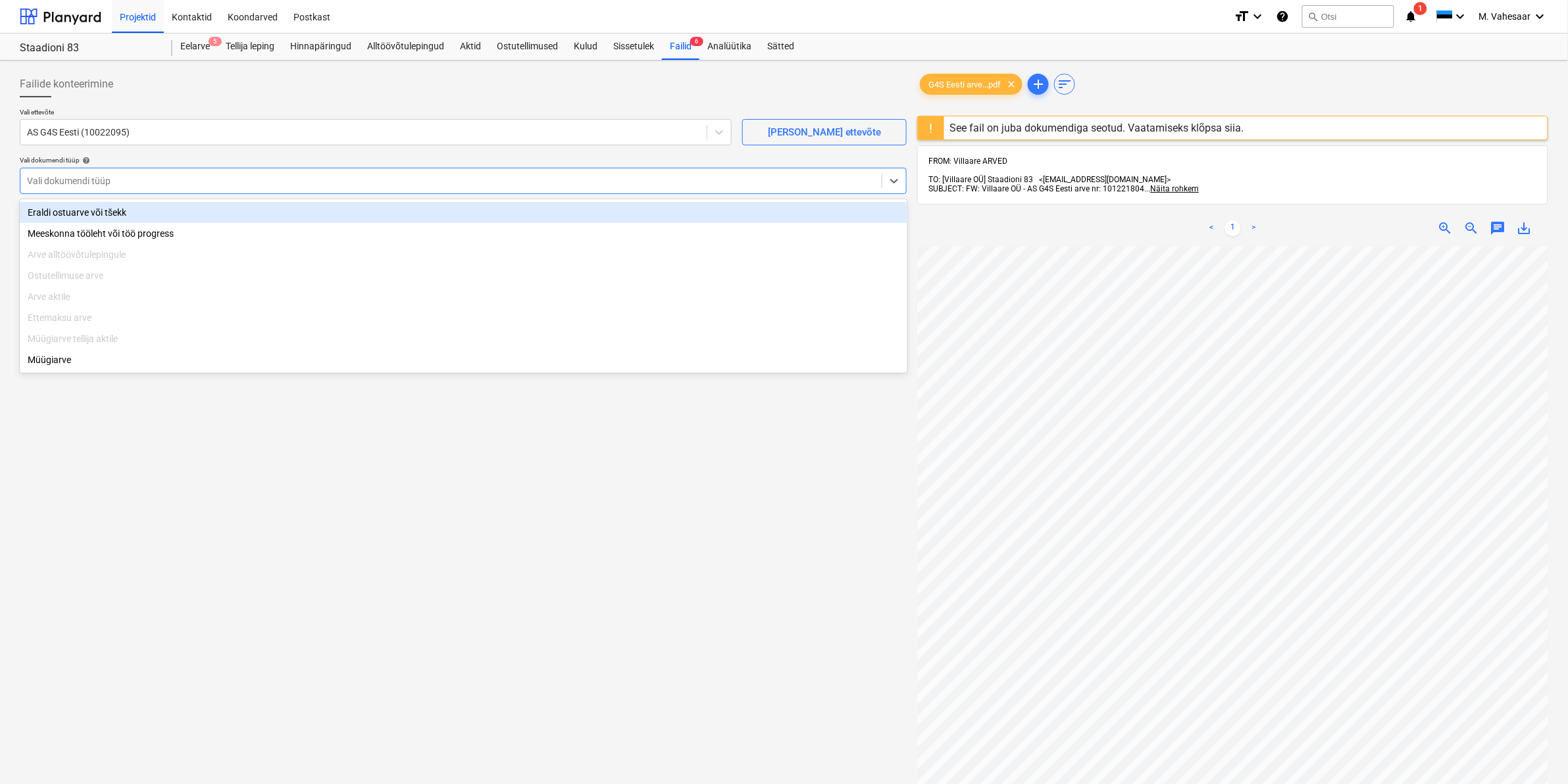
click at [74, 209] on div "Eraldi ostuarve või tšekk" at bounding box center [463, 212] width 888 height 21
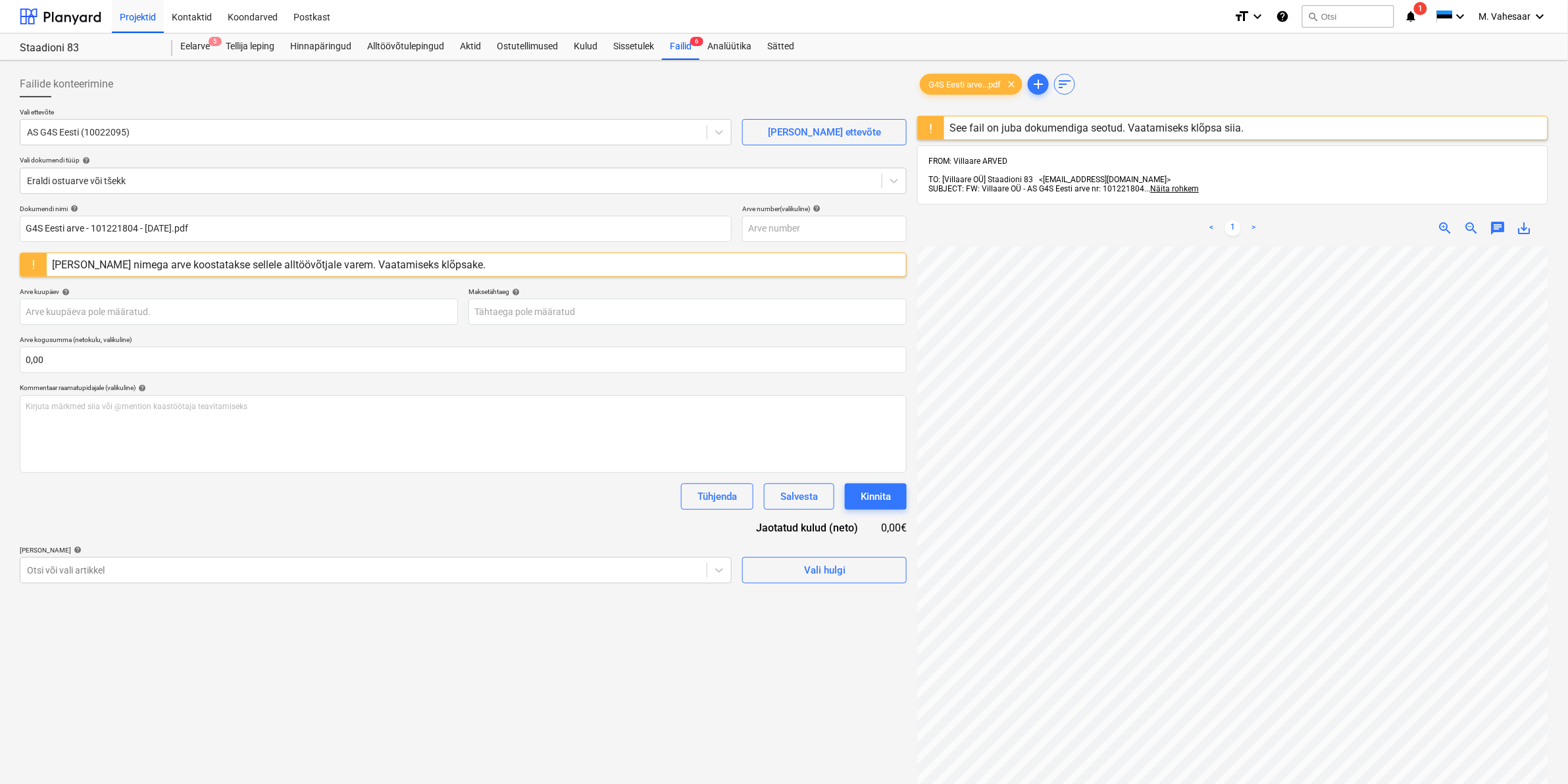
scroll to position [112, 181]
click at [396, 264] on div "[PERSON_NAME] nimega arve koostatakse sellele alltöövõtjale varem. Vaatamiseks …" at bounding box center [269, 265] width 434 height 13
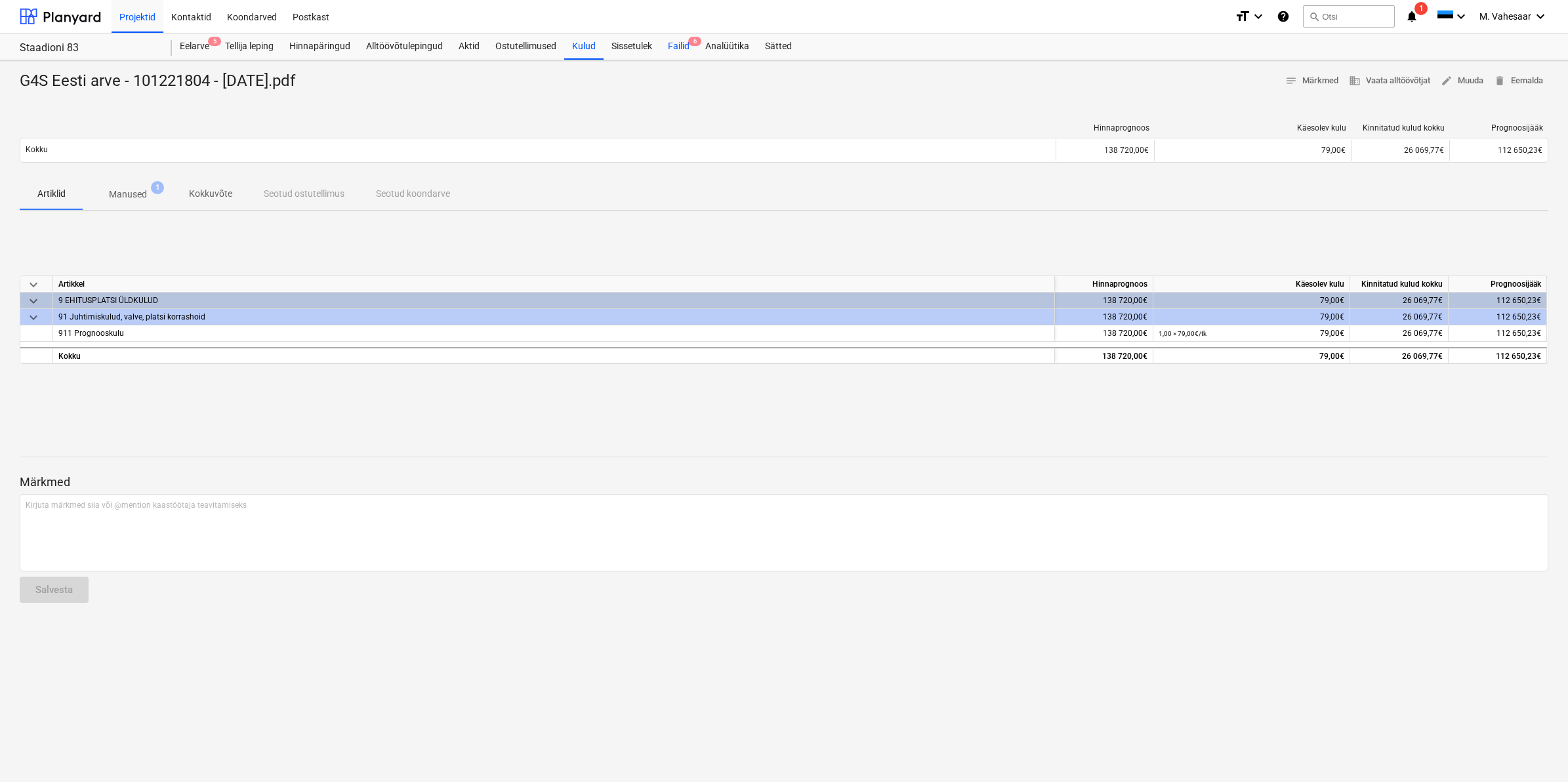
click at [683, 43] on div "Failid 6" at bounding box center [679, 46] width 38 height 26
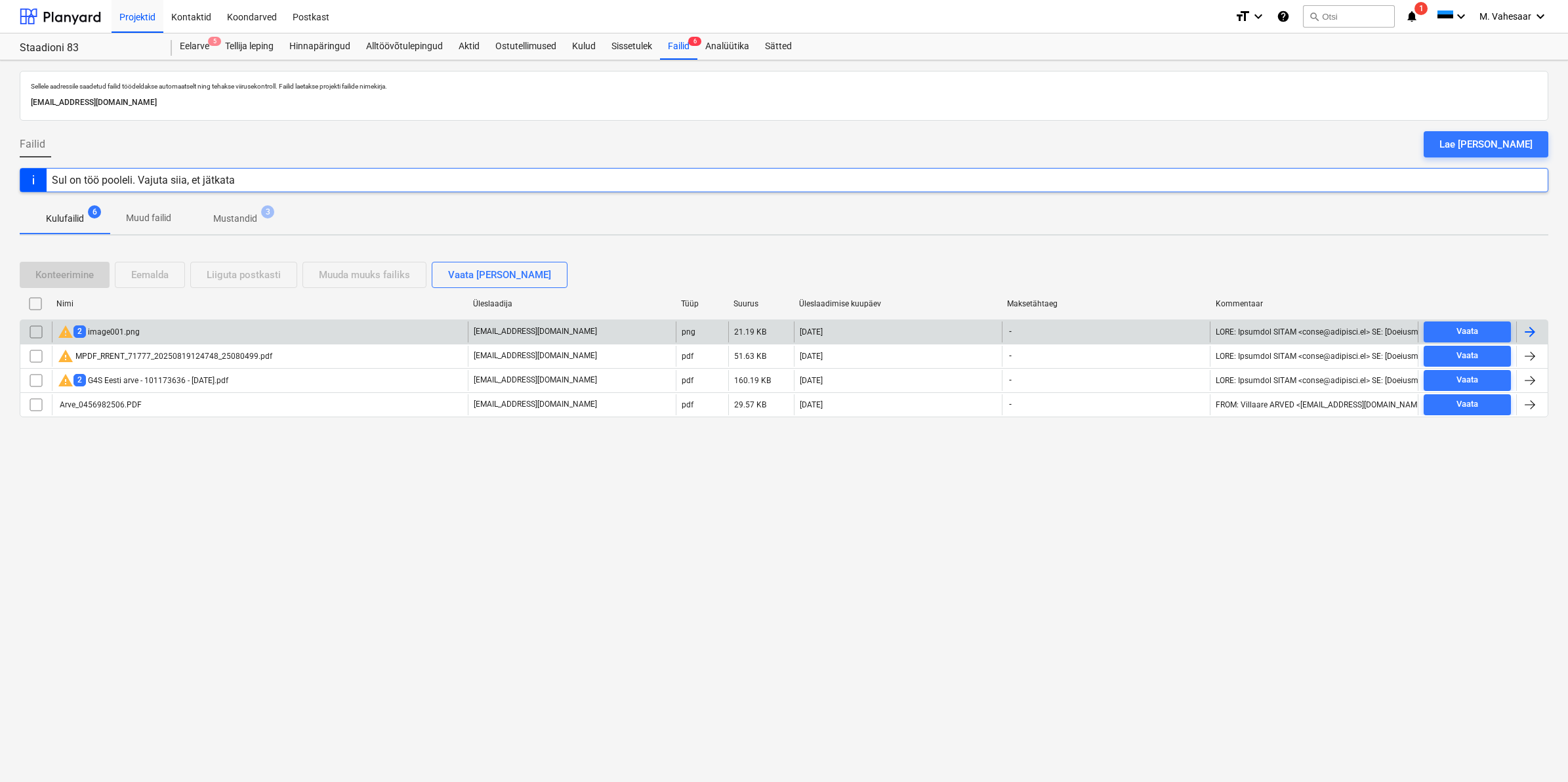
click at [36, 326] on input "checkbox" at bounding box center [36, 332] width 21 height 21
click at [164, 271] on div "Eemalda" at bounding box center [149, 274] width 38 height 17
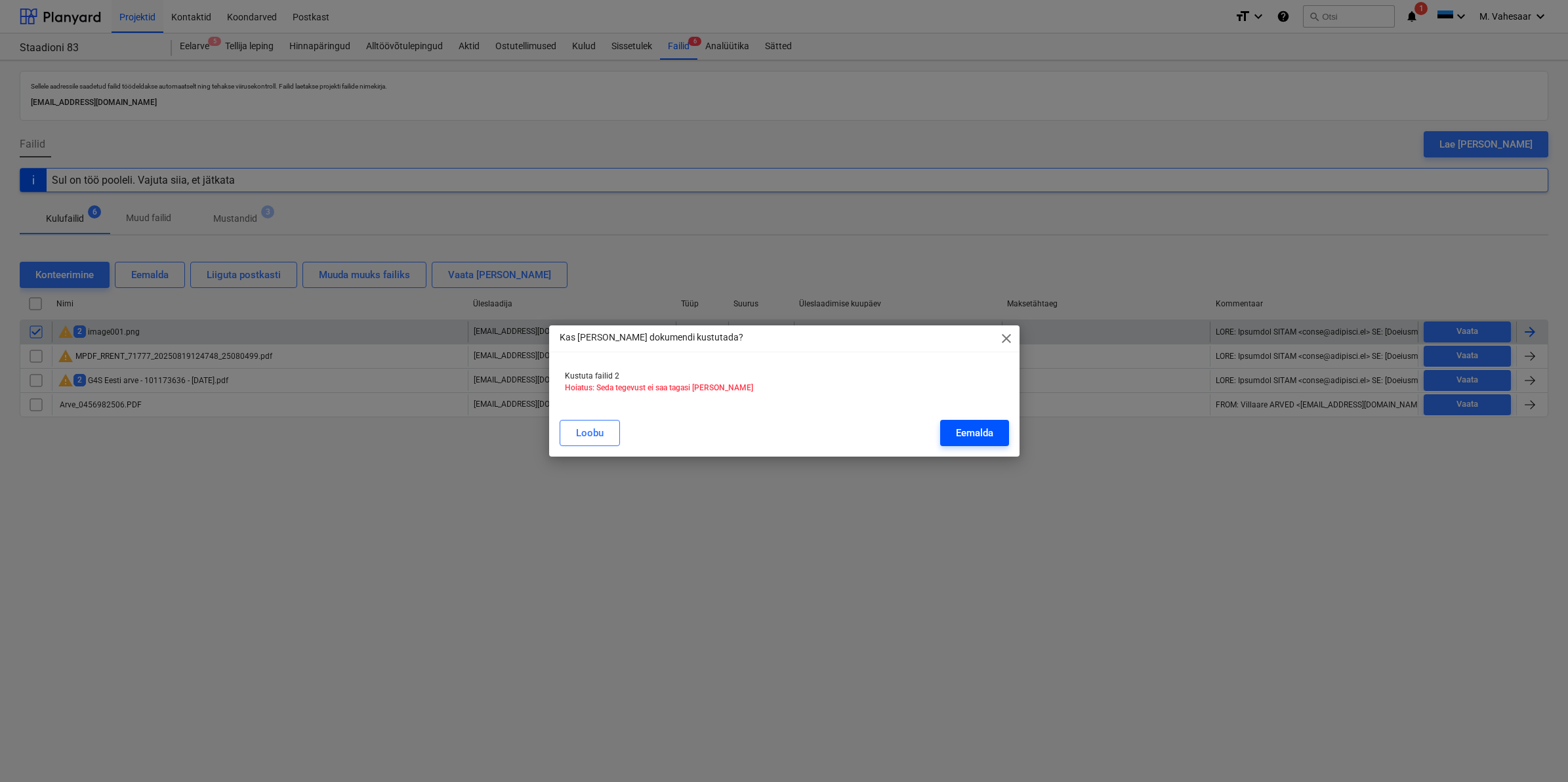
click at [975, 429] on div "Eemalda" at bounding box center [975, 432] width 38 height 17
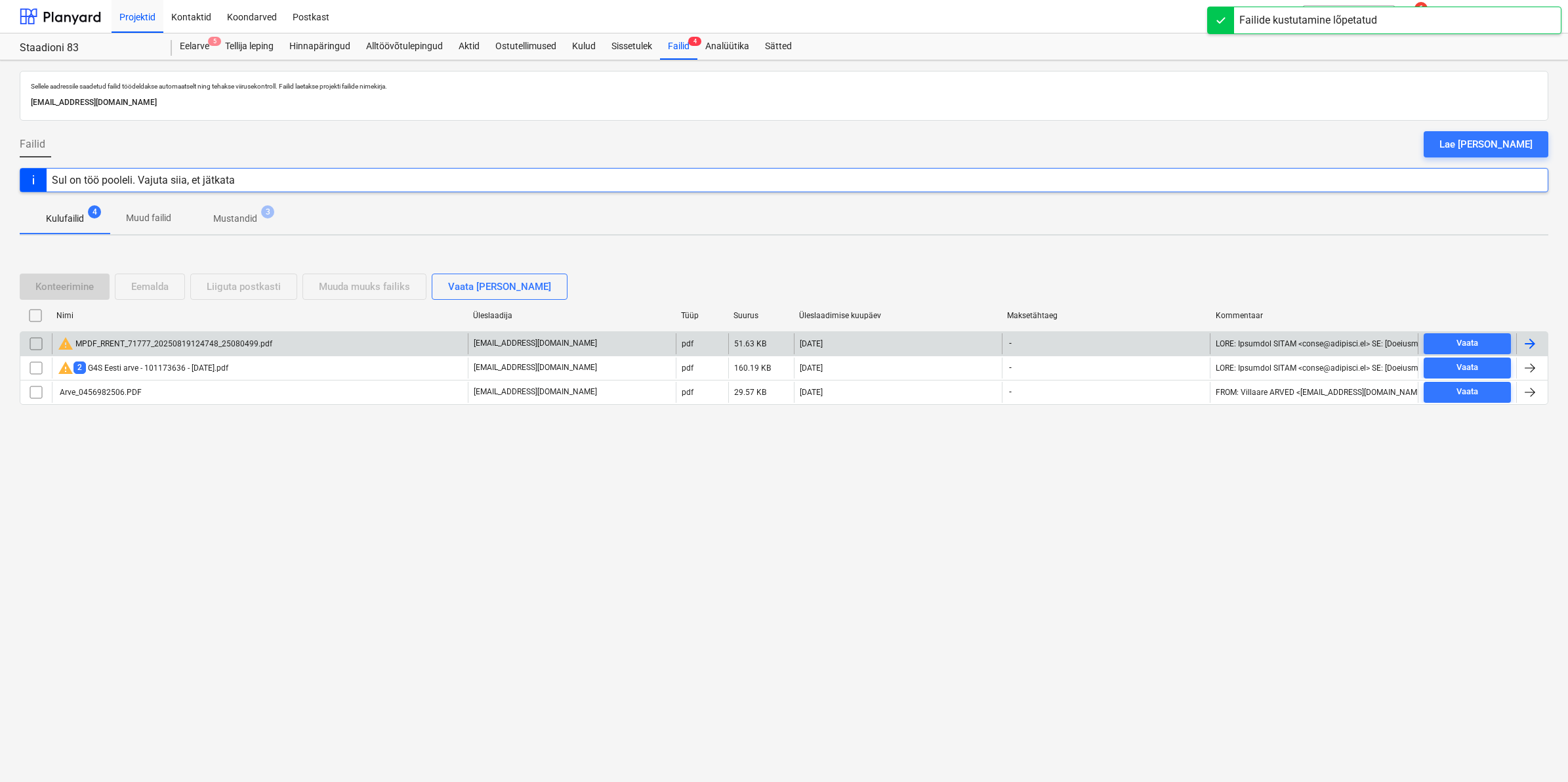
click at [247, 334] on div "warning MPDF_RRENT_71777_20250819124748_25080499.pdf" at bounding box center [259, 344] width 416 height 21
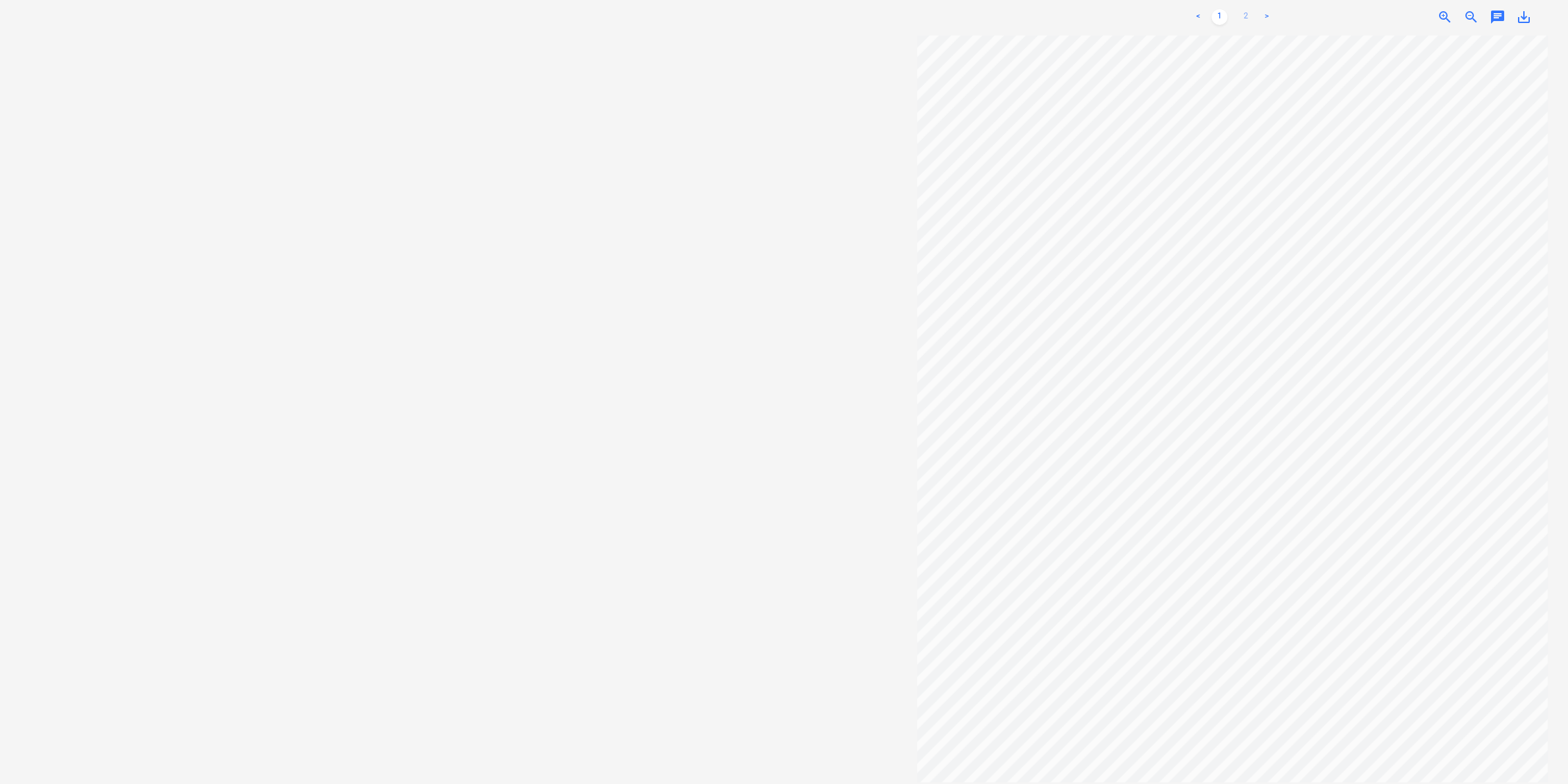
click at [1249, 10] on link "2" at bounding box center [1246, 18] width 16 height 16
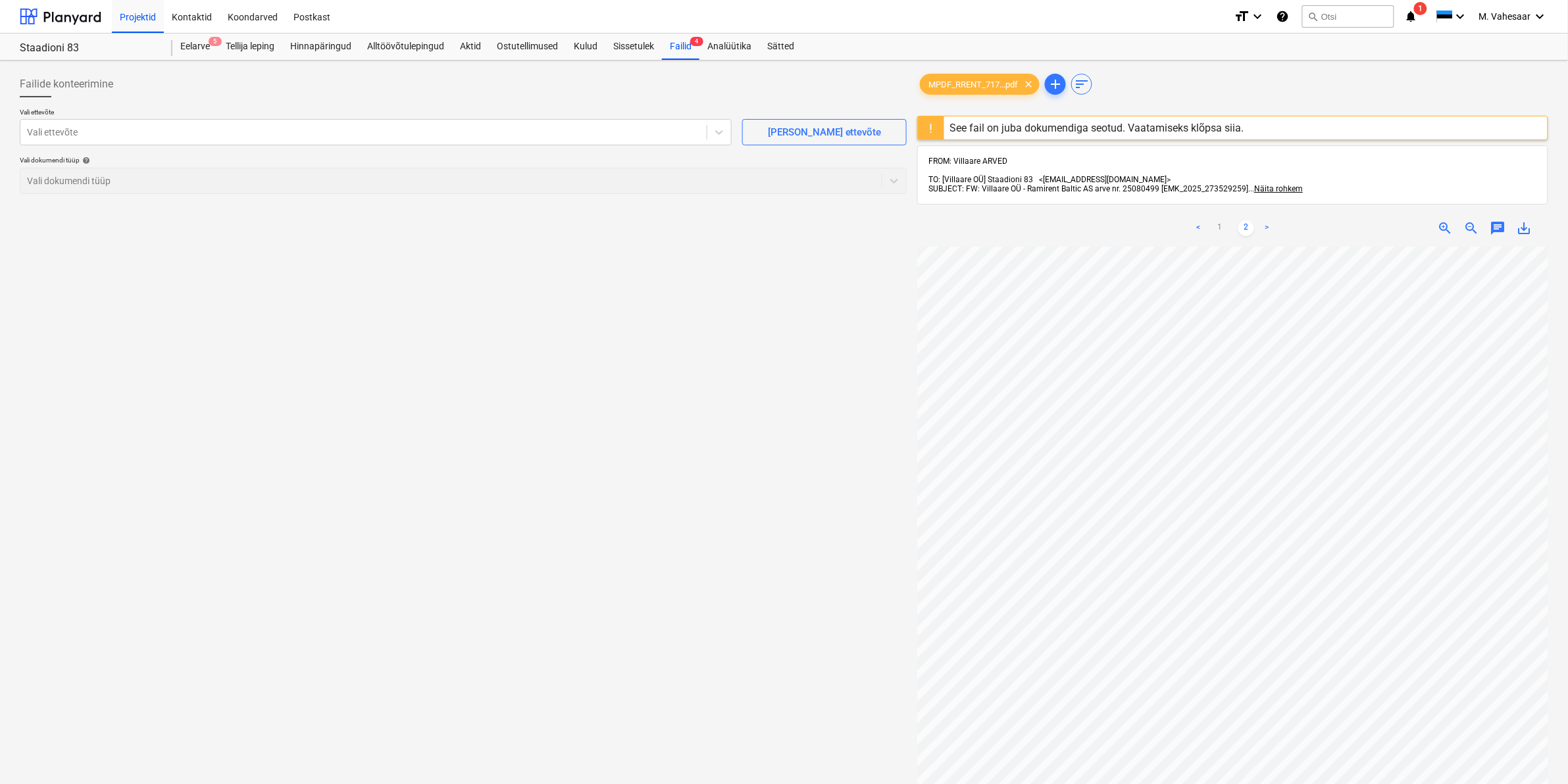
click at [1037, 122] on div "See fail on juba dokumendiga seotud. Vaatamiseks klõpsa siia." at bounding box center [1096, 128] width 294 height 13
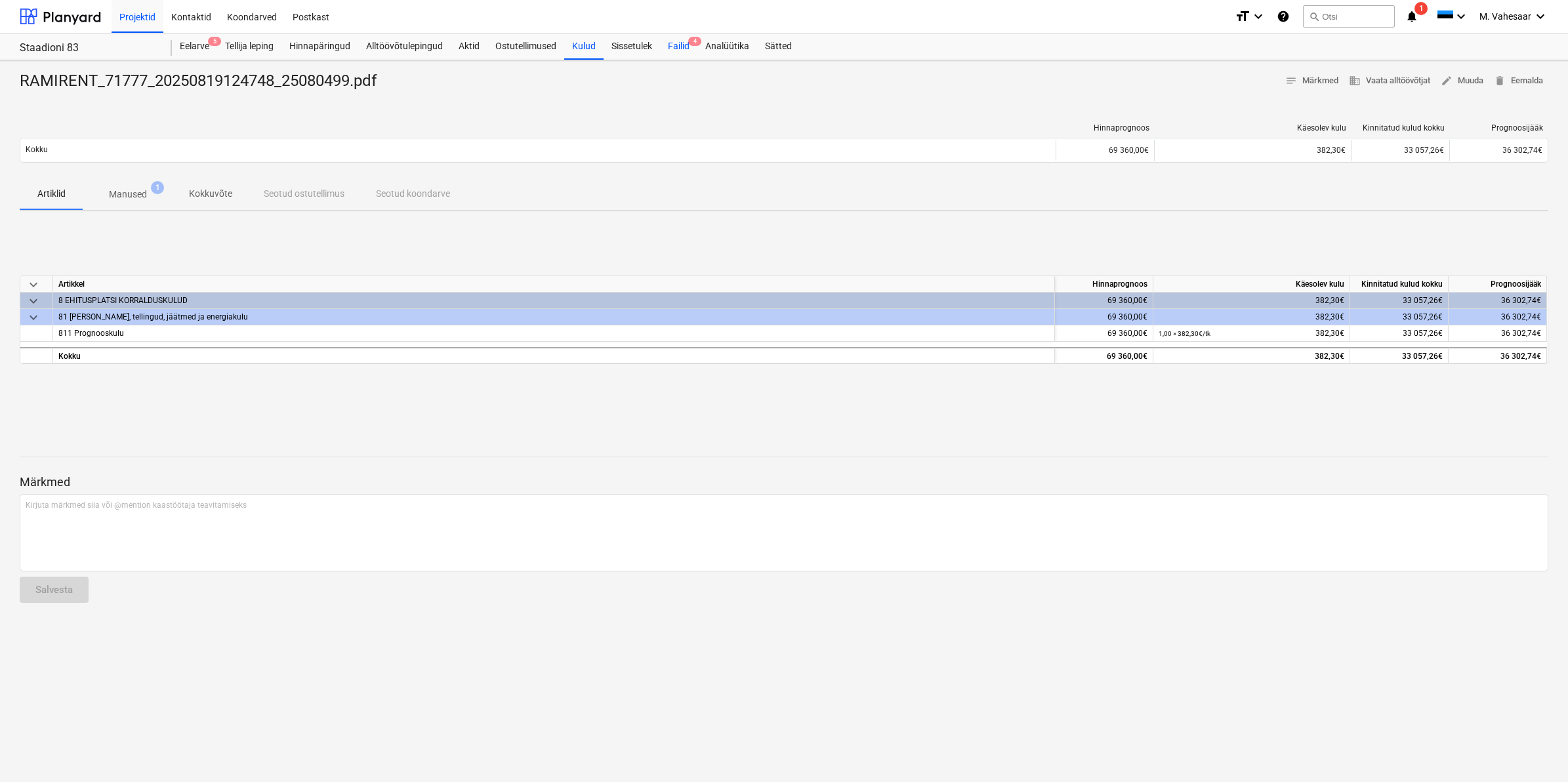
click at [684, 47] on div "Failid 4" at bounding box center [679, 46] width 38 height 26
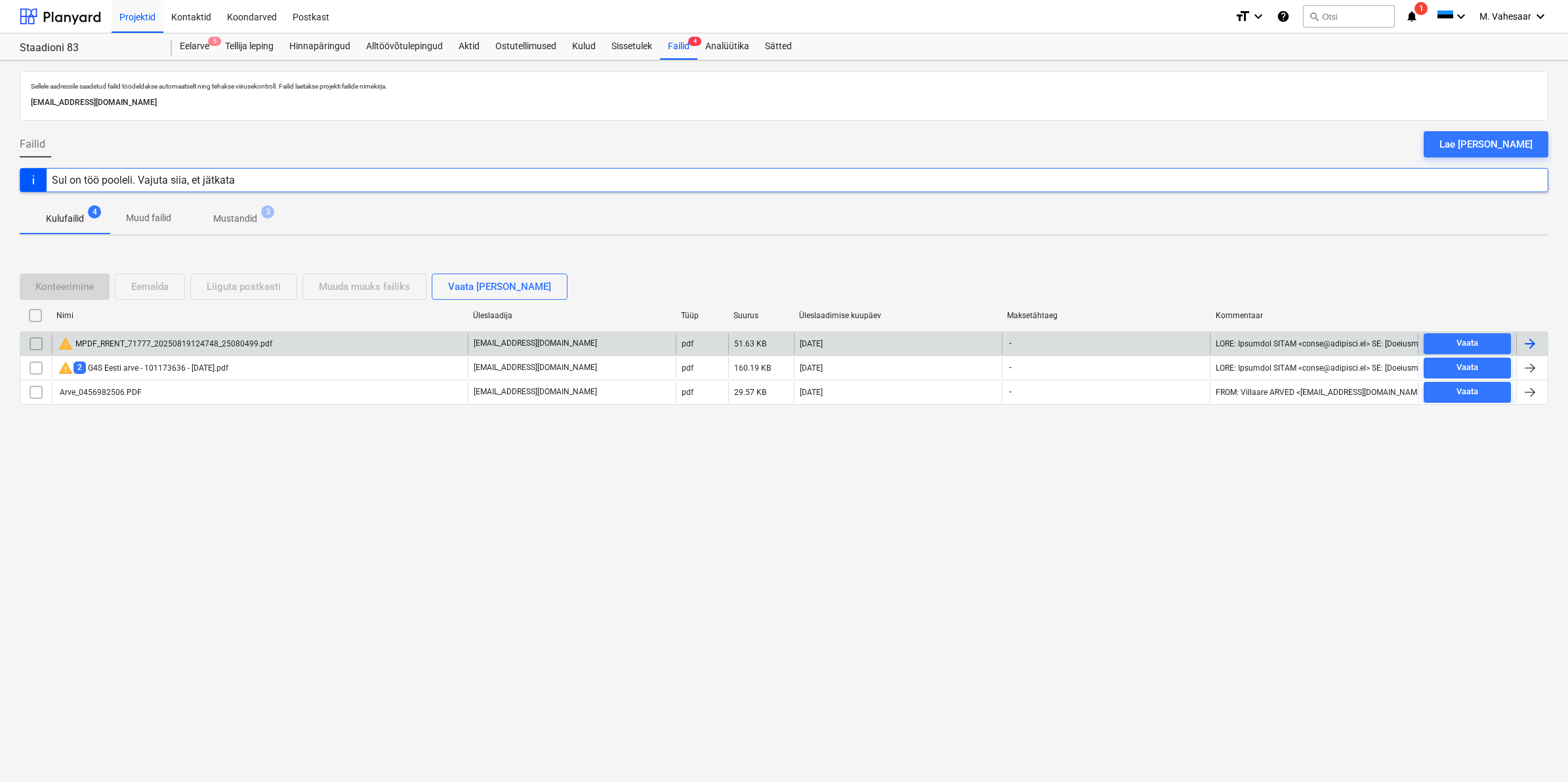
click at [28, 340] on input "checkbox" at bounding box center [36, 344] width 21 height 21
click at [132, 276] on button "Eemalda" at bounding box center [150, 286] width 70 height 26
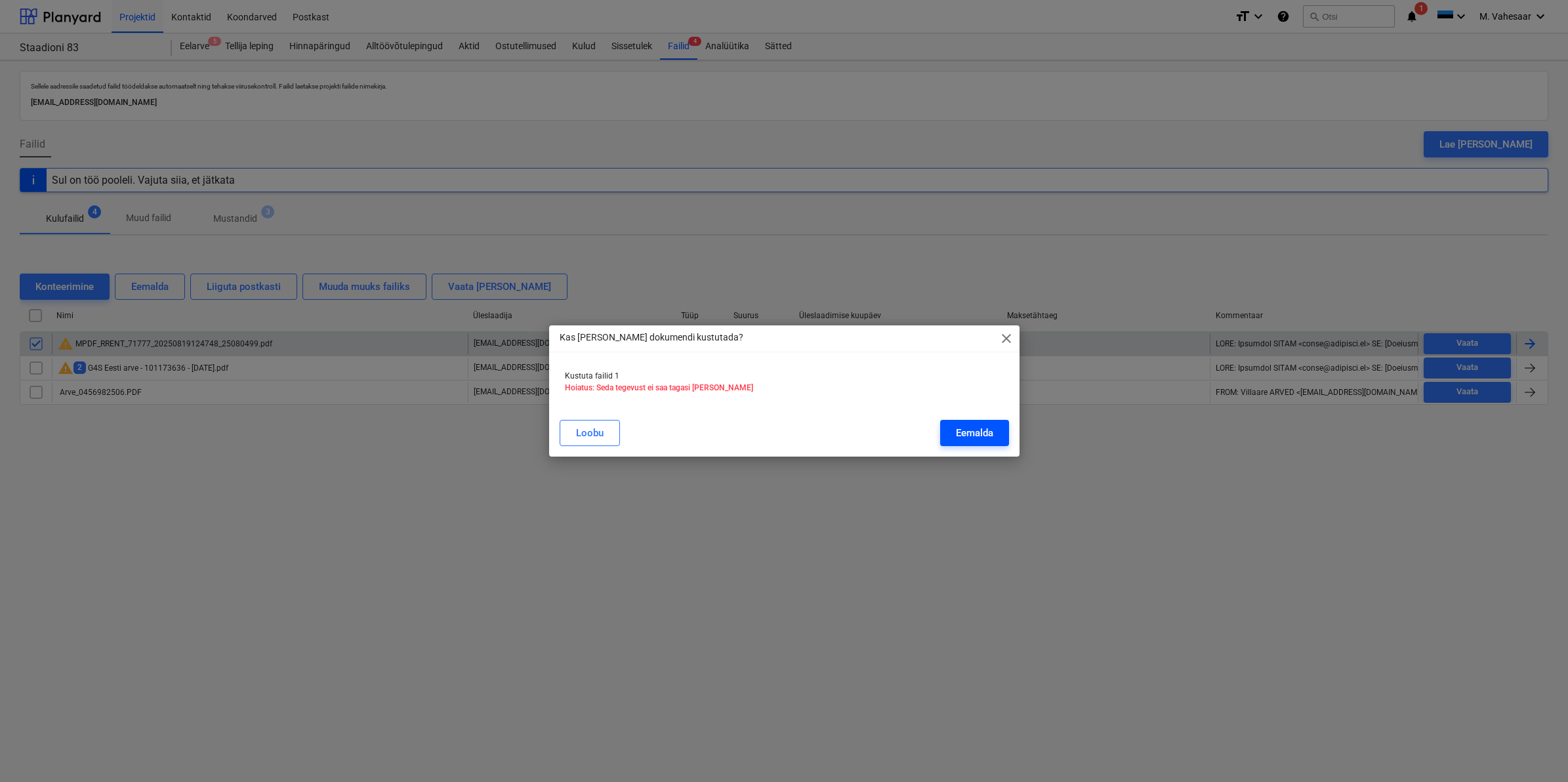
click at [964, 426] on div "Eemalda" at bounding box center [975, 432] width 38 height 17
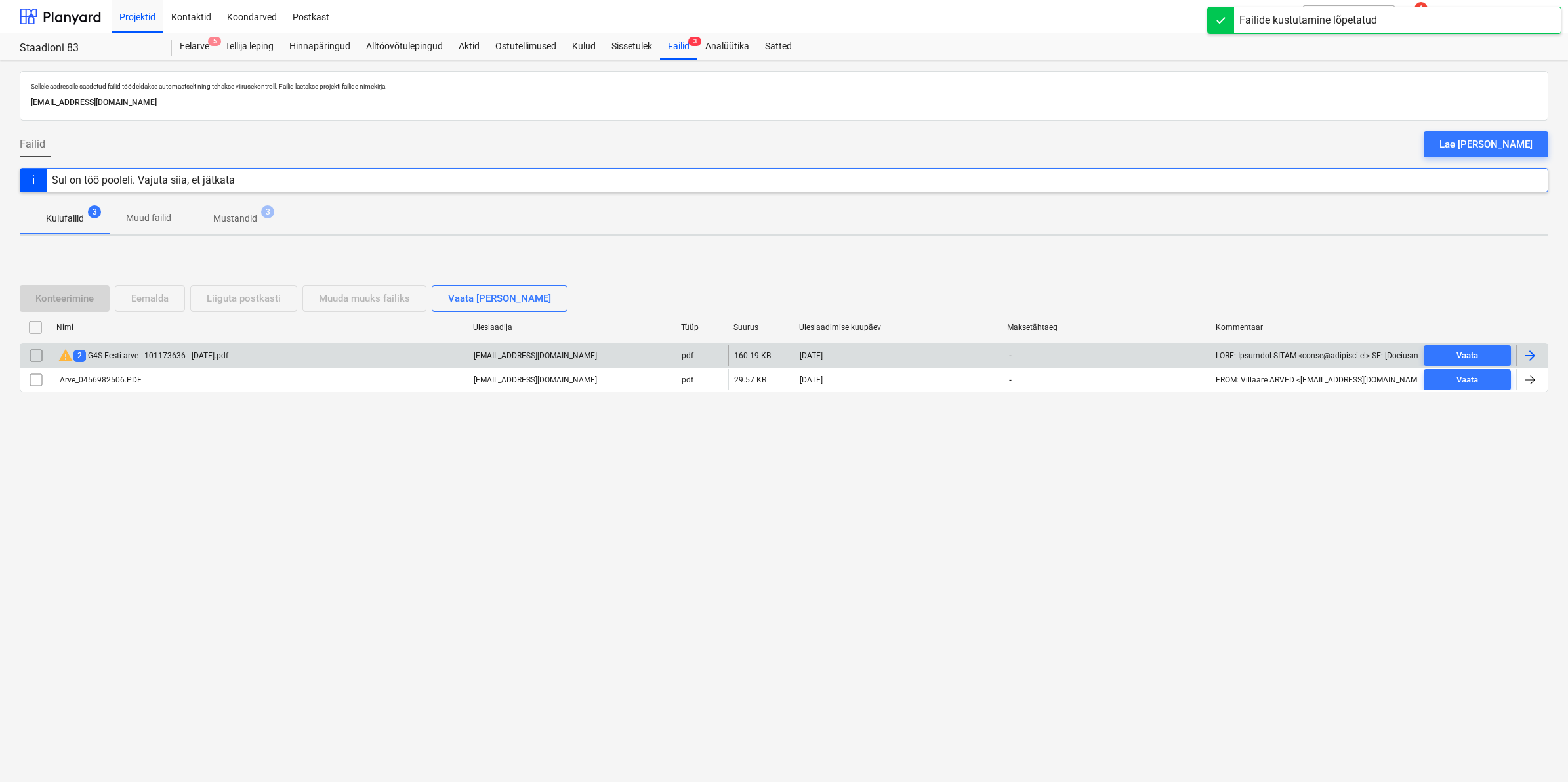
click at [198, 361] on div "warning 2 G4S Eesti arve - 101173636 - [DATE].pdf" at bounding box center [143, 356] width 171 height 16
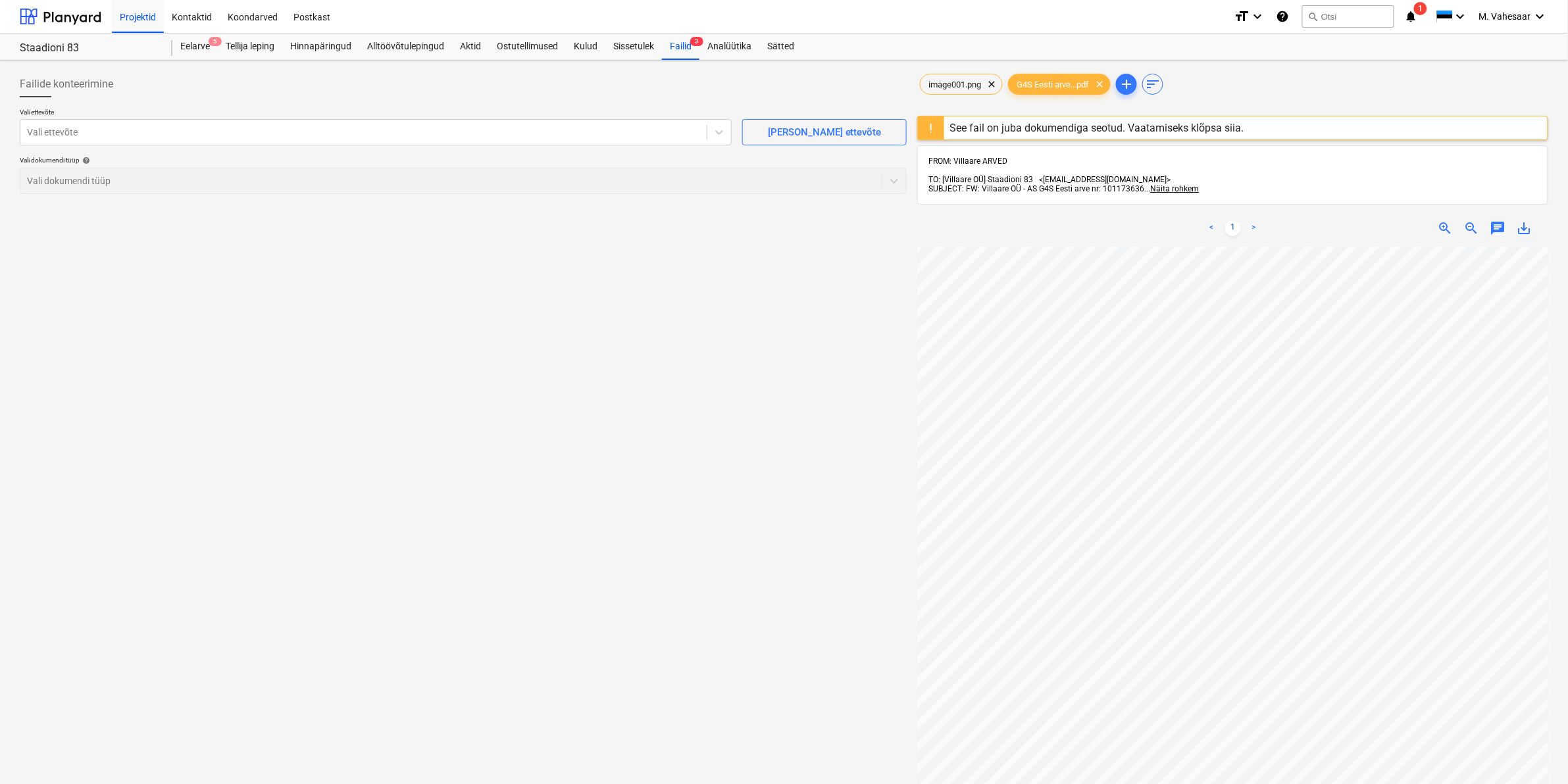
scroll to position [303, 181]
click at [683, 36] on div "Failid 3" at bounding box center [680, 46] width 38 height 26
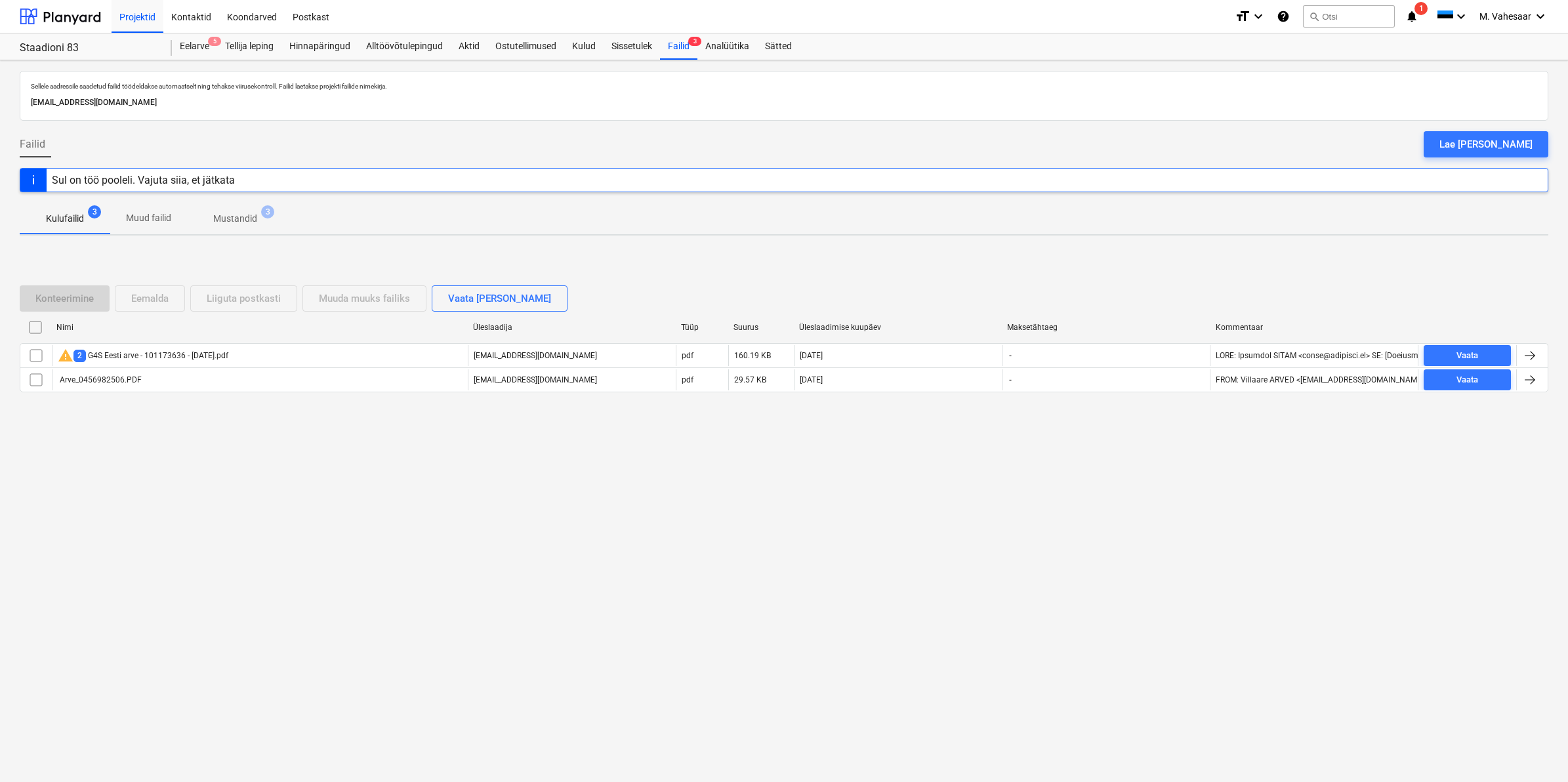
click at [42, 356] on input "checkbox" at bounding box center [36, 355] width 21 height 21
click at [168, 297] on div "Eemalda" at bounding box center [149, 298] width 38 height 17
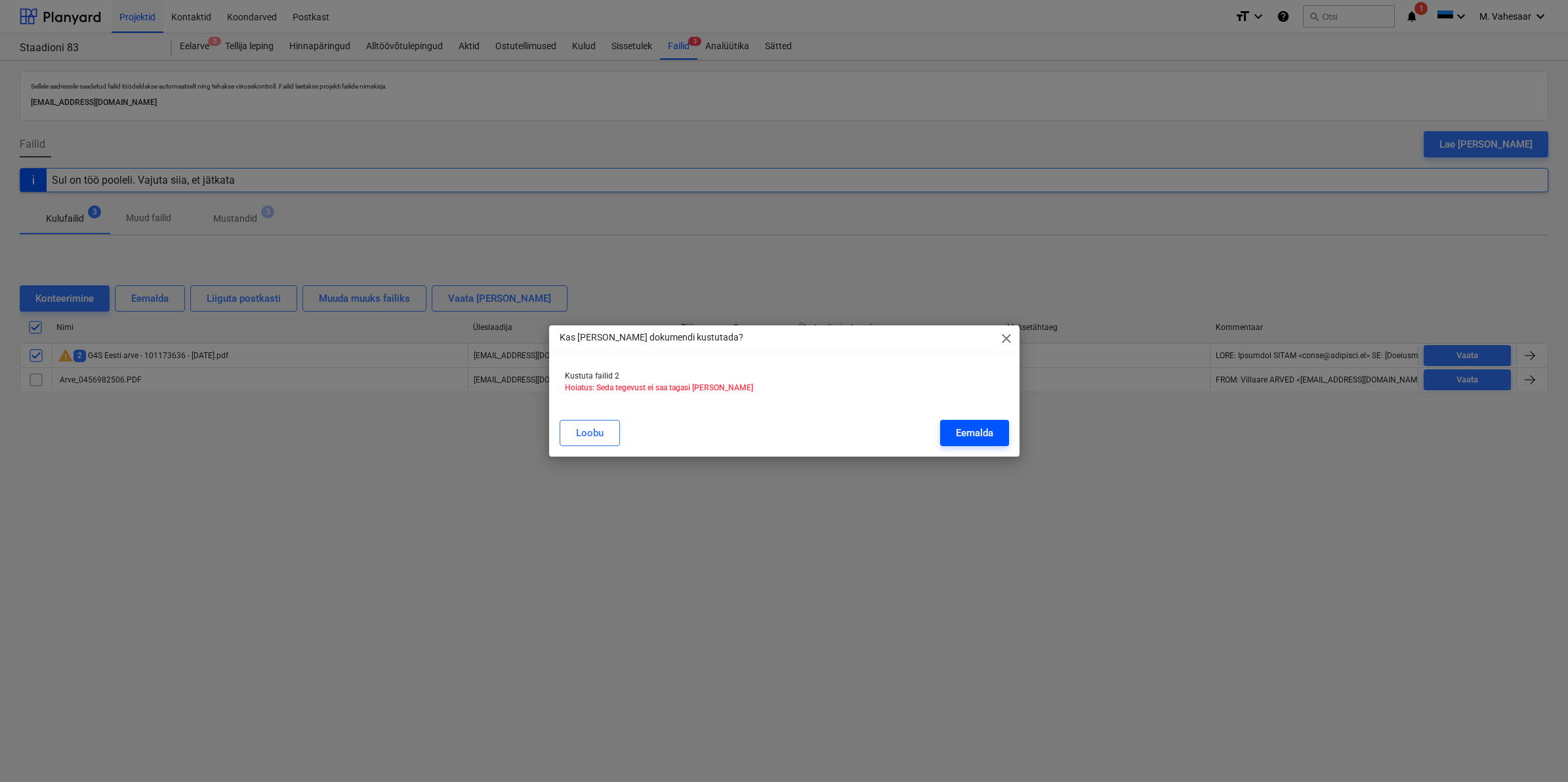
click at [961, 428] on div "Eemalda" at bounding box center [975, 432] width 38 height 17
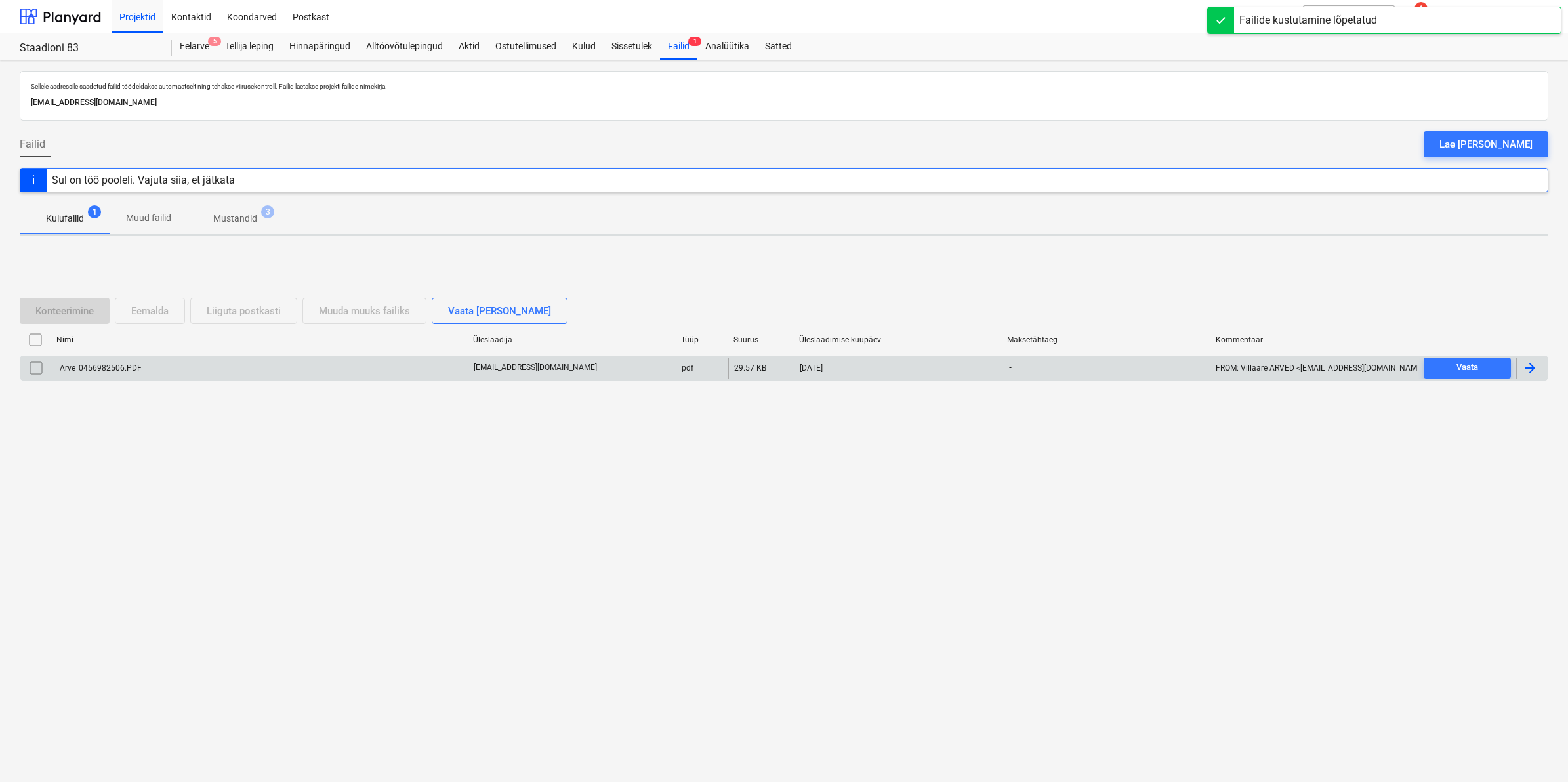
click at [142, 368] on div "Arve_0456982506.PDF" at bounding box center [259, 368] width 416 height 21
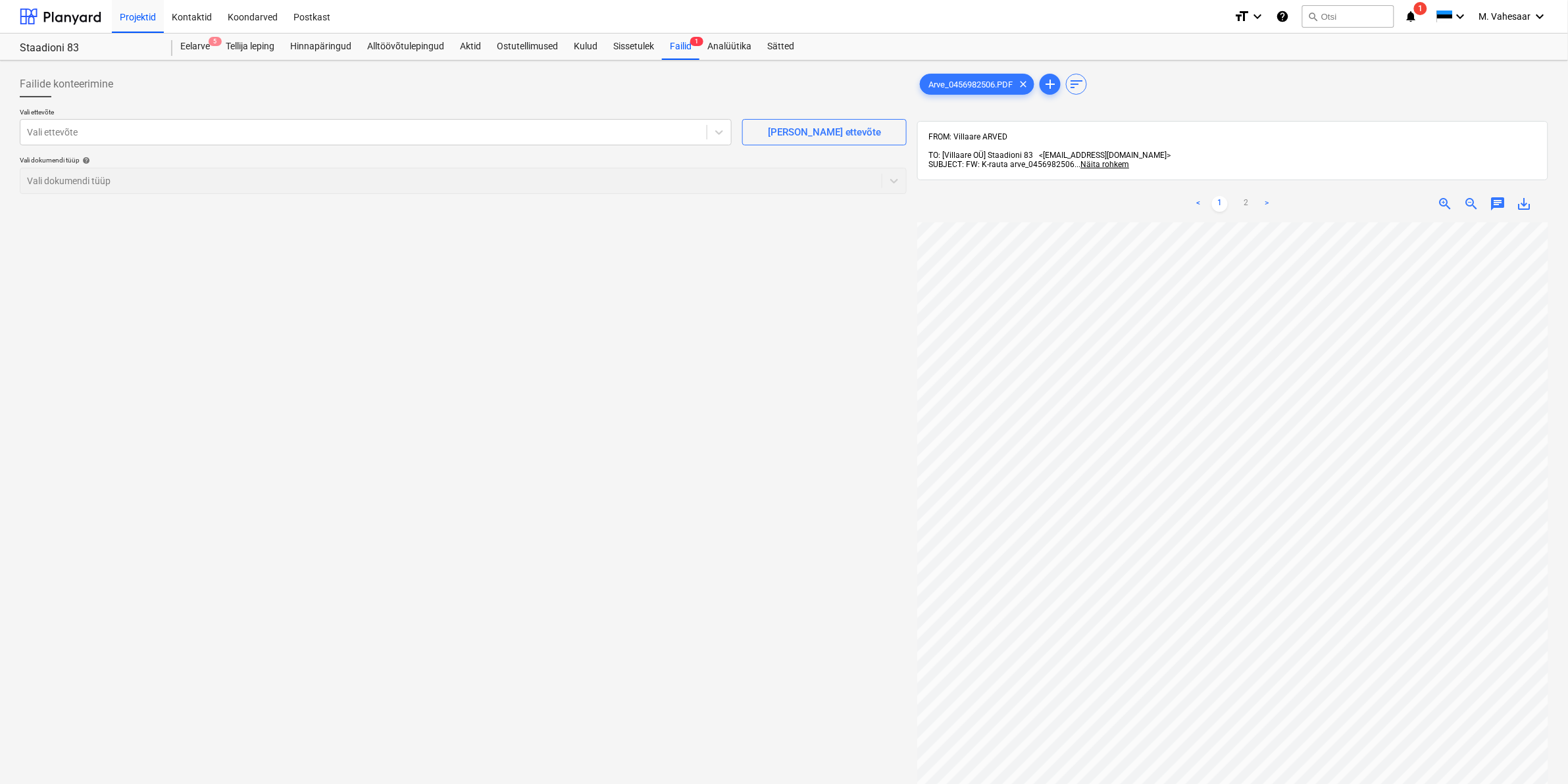
scroll to position [369, 158]
click at [1244, 196] on link "2" at bounding box center [1246, 204] width 16 height 16
click at [276, 126] on div at bounding box center [363, 132] width 673 height 13
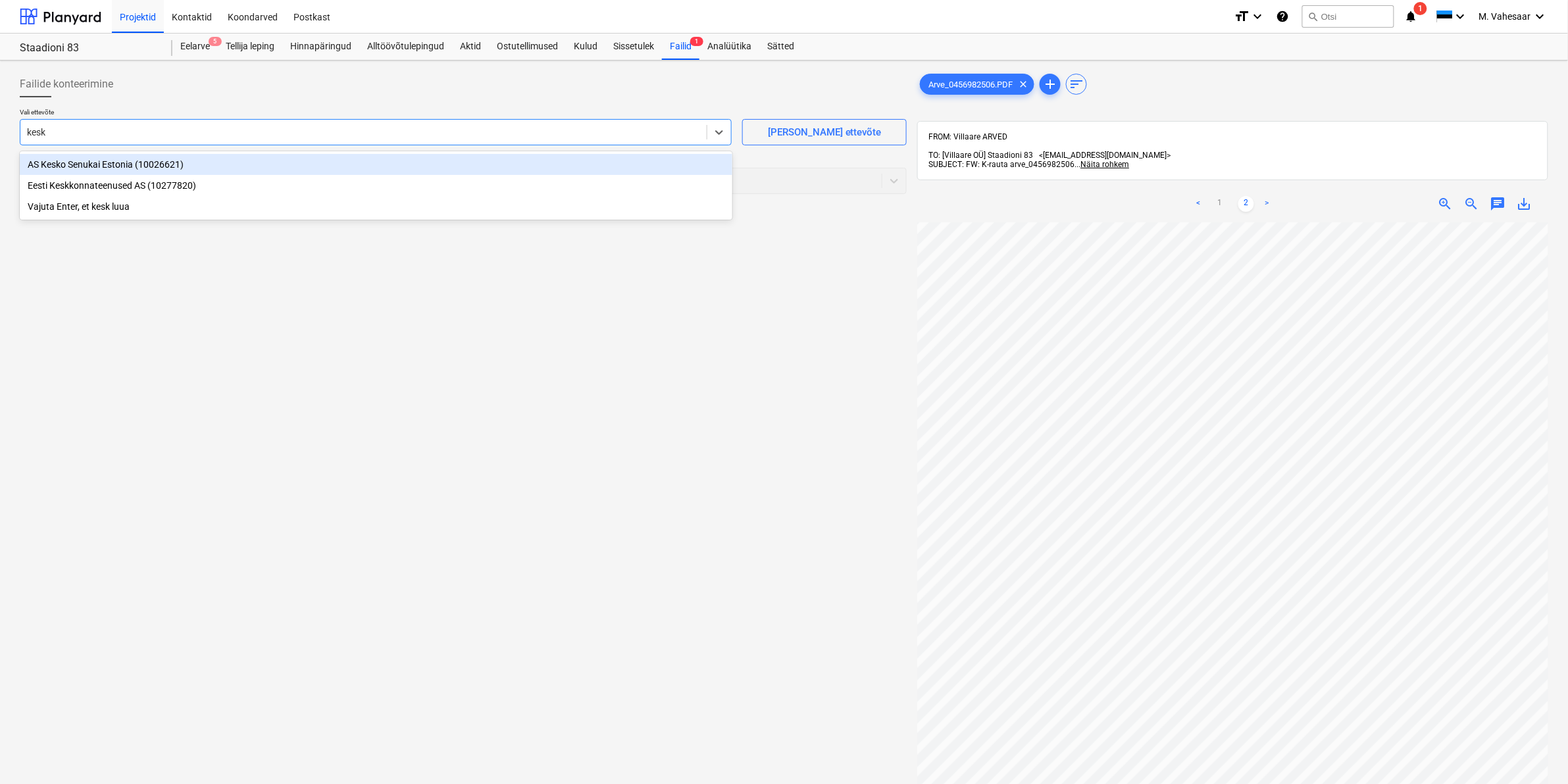
type input "kesko"
click at [118, 163] on div "AS Kesko Senukai Estonia (10026621)" at bounding box center [376, 164] width 712 height 21
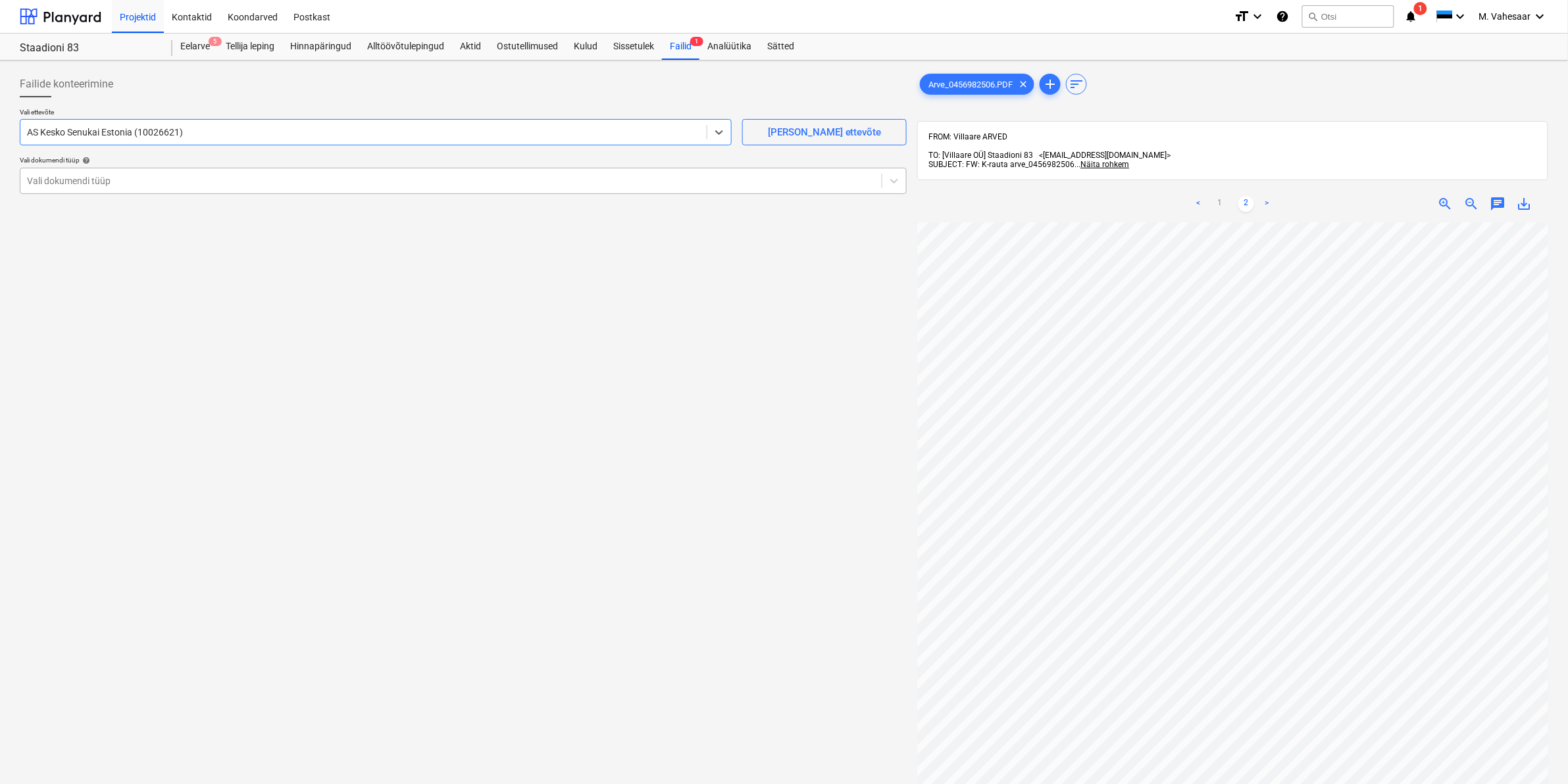
click at [104, 178] on div at bounding box center [451, 181] width 848 height 13
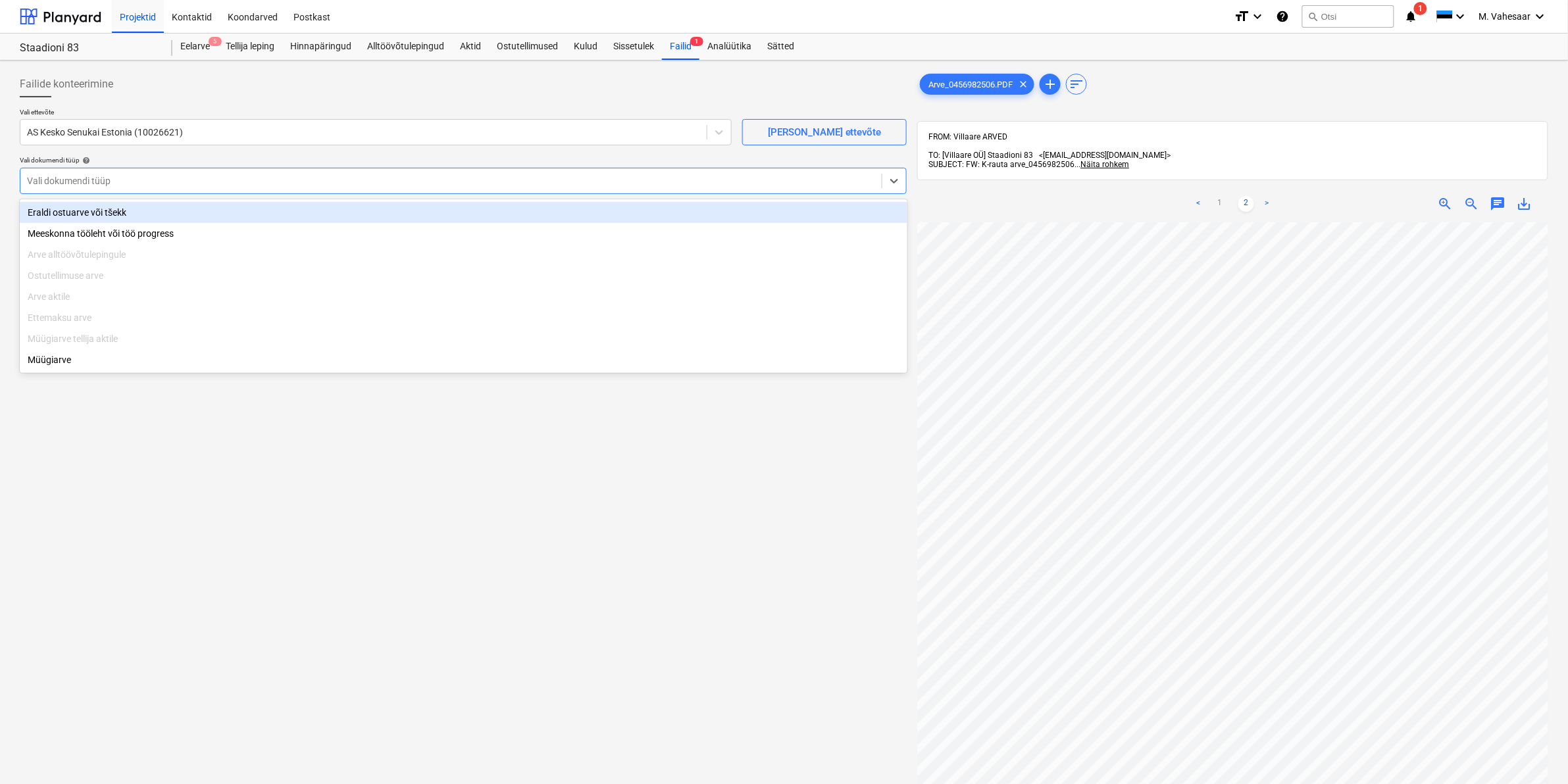
click at [90, 212] on div "Eraldi ostuarve või tšekk" at bounding box center [463, 212] width 888 height 21
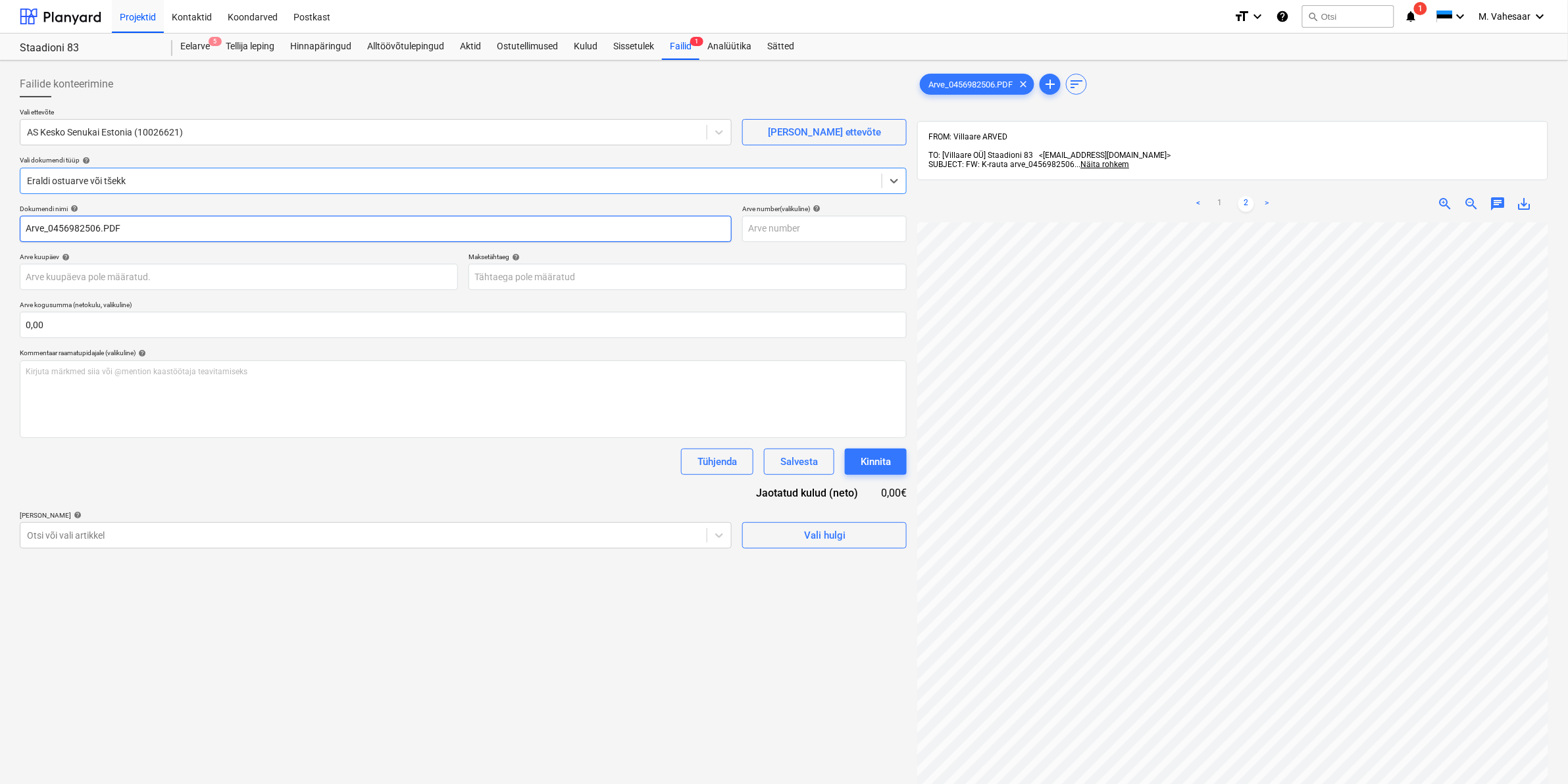
click at [25, 227] on input "Arve_0456982506.PDF" at bounding box center [375, 229] width 712 height 26
type input "K Rauta arve_0456982506.PDF"
click at [110, 530] on div at bounding box center [363, 535] width 673 height 13
click at [427, 526] on div "Otsi või vali artikkel" at bounding box center [363, 535] width 686 height 18
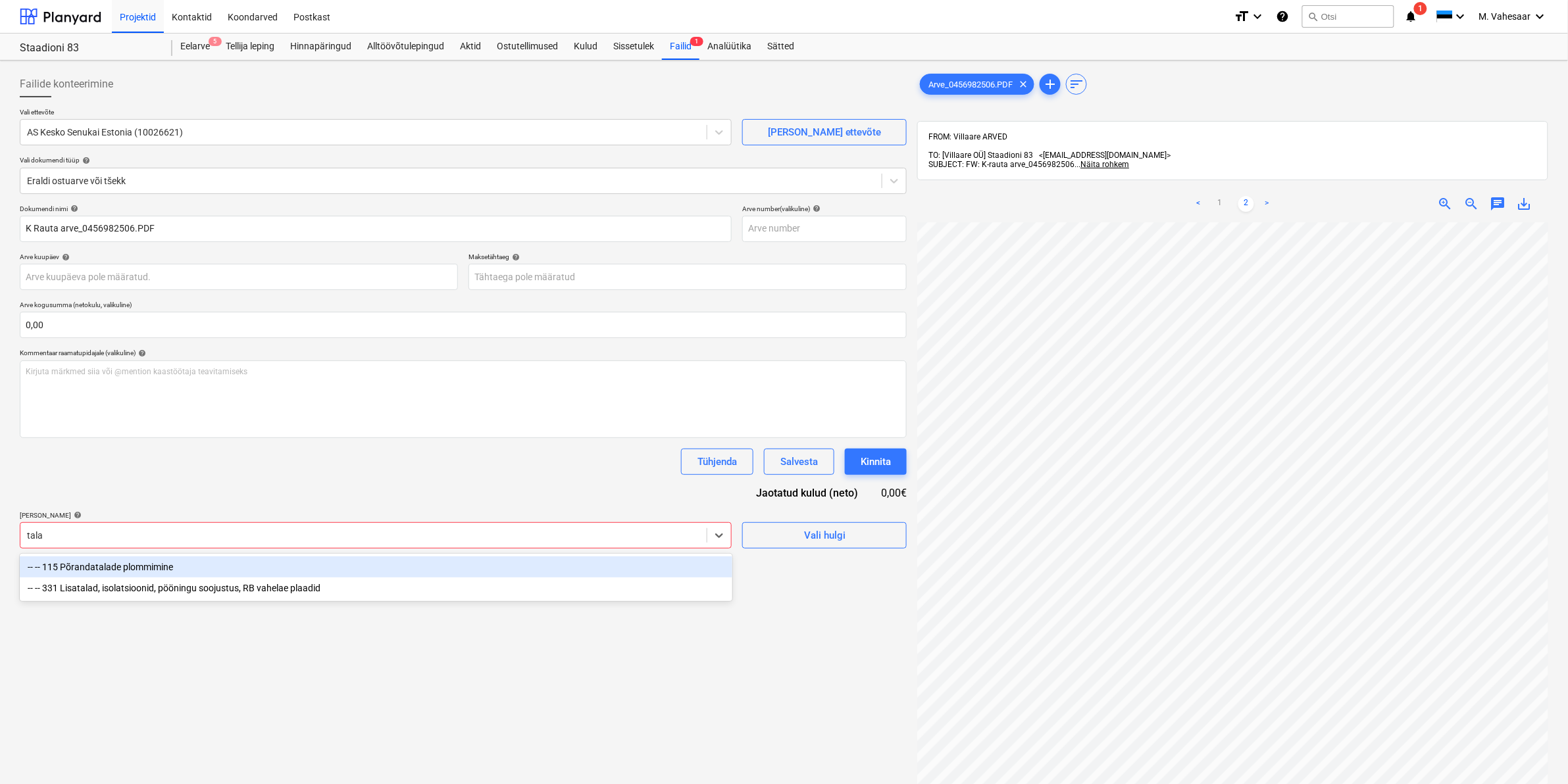
type input "talad"
click at [146, 566] on div "-- -- 115 Põrandatalade plommimine" at bounding box center [376, 566] width 712 height 21
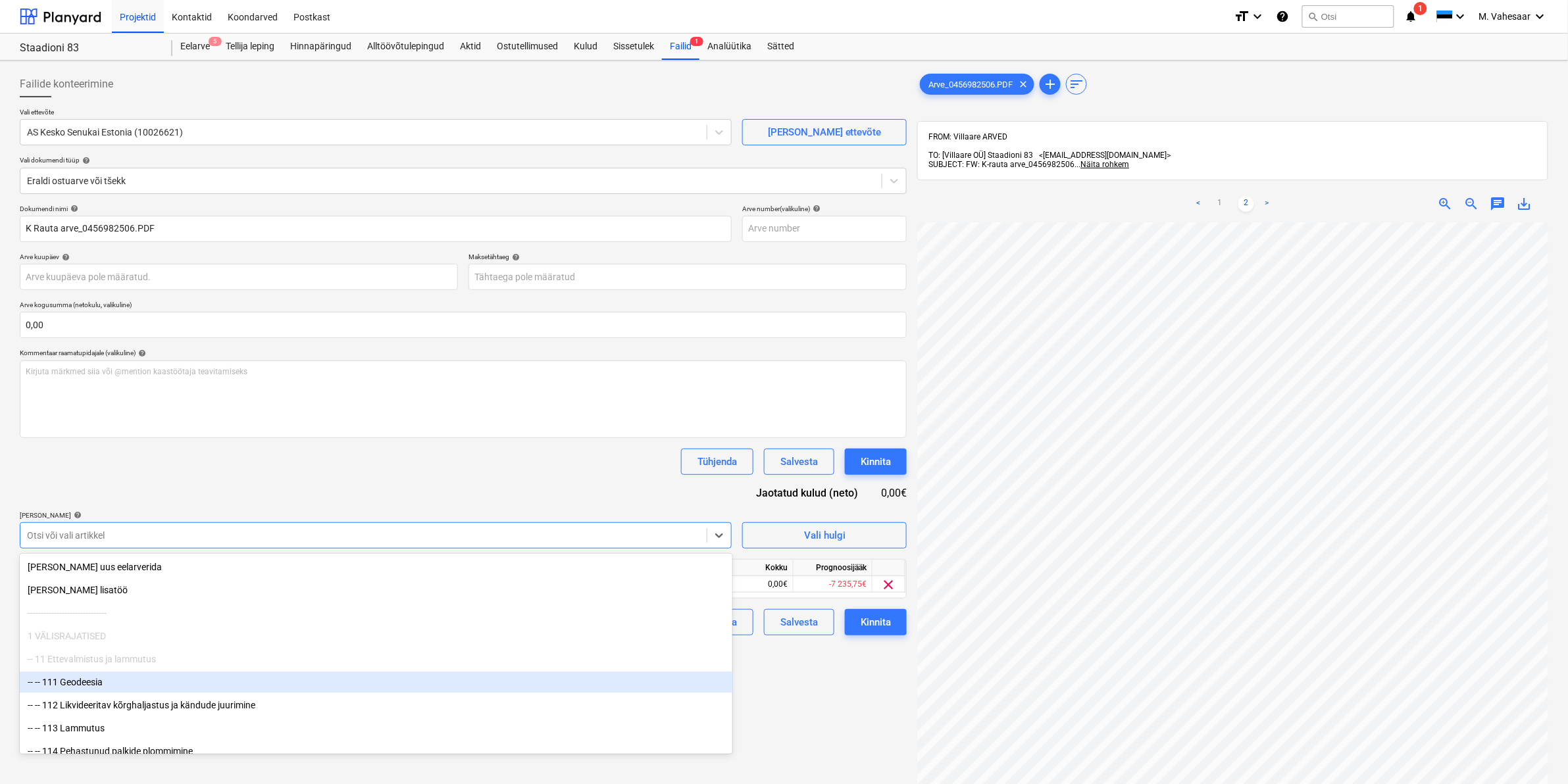
click at [864, 694] on div "Failide konteerimine Vali ettevõte AS Kesko Senukai Estonia (10026621) [PERSON_…" at bounding box center [463, 520] width 897 height 909
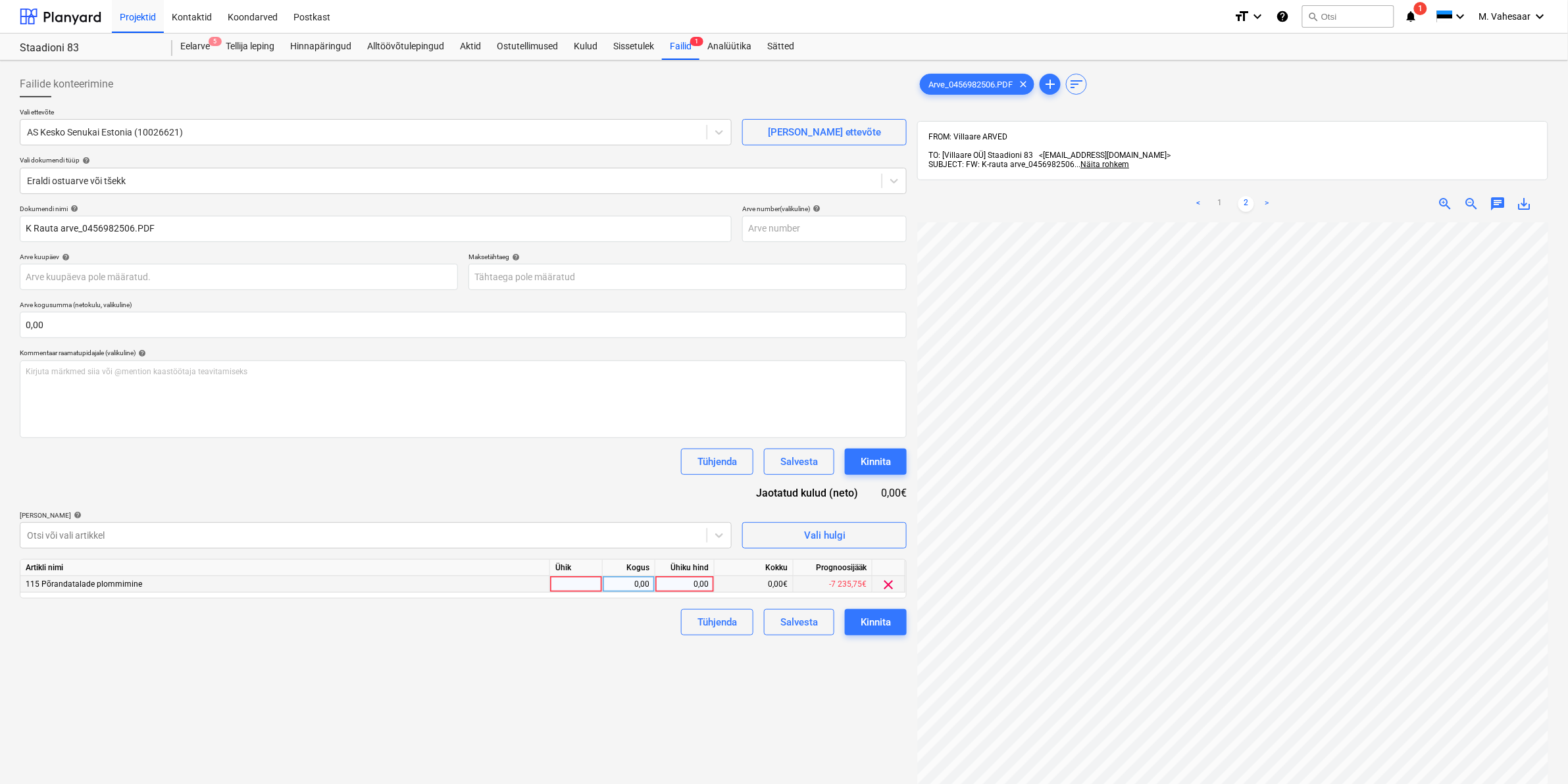
click at [682, 584] on div "0,00" at bounding box center [684, 584] width 48 height 17
type input "911,41"
click at [600, 717] on div "Failide konteerimine Vali ettevõte AS Kesko Senukai Estonia (10026621) [PERSON_…" at bounding box center [463, 520] width 897 height 909
click at [874, 618] on div "Kinnita" at bounding box center [876, 622] width 30 height 17
